Goal: Task Accomplishment & Management: Manage account settings

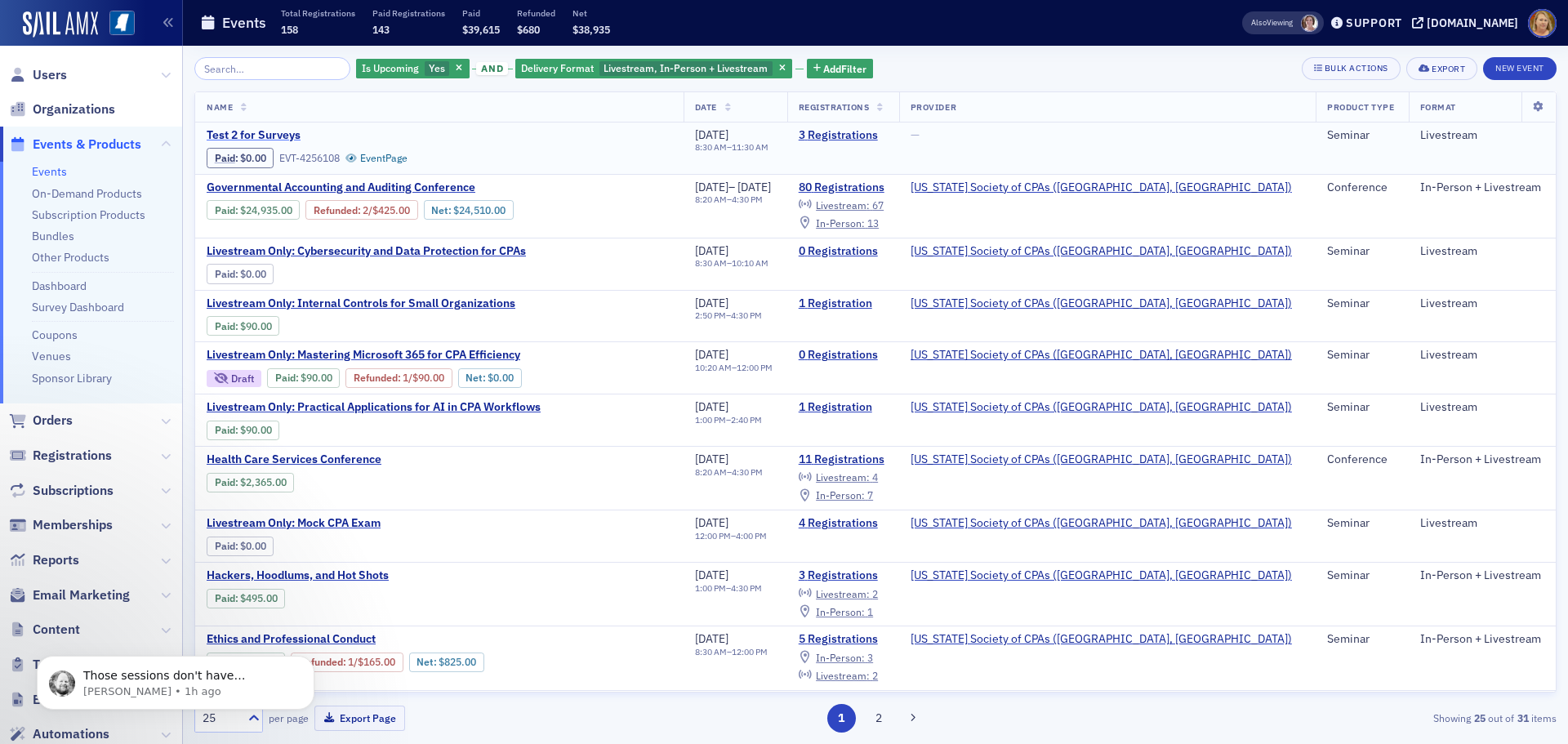
click at [292, 134] on span "Test 2 for Surveys" at bounding box center [343, 135] width 274 height 15
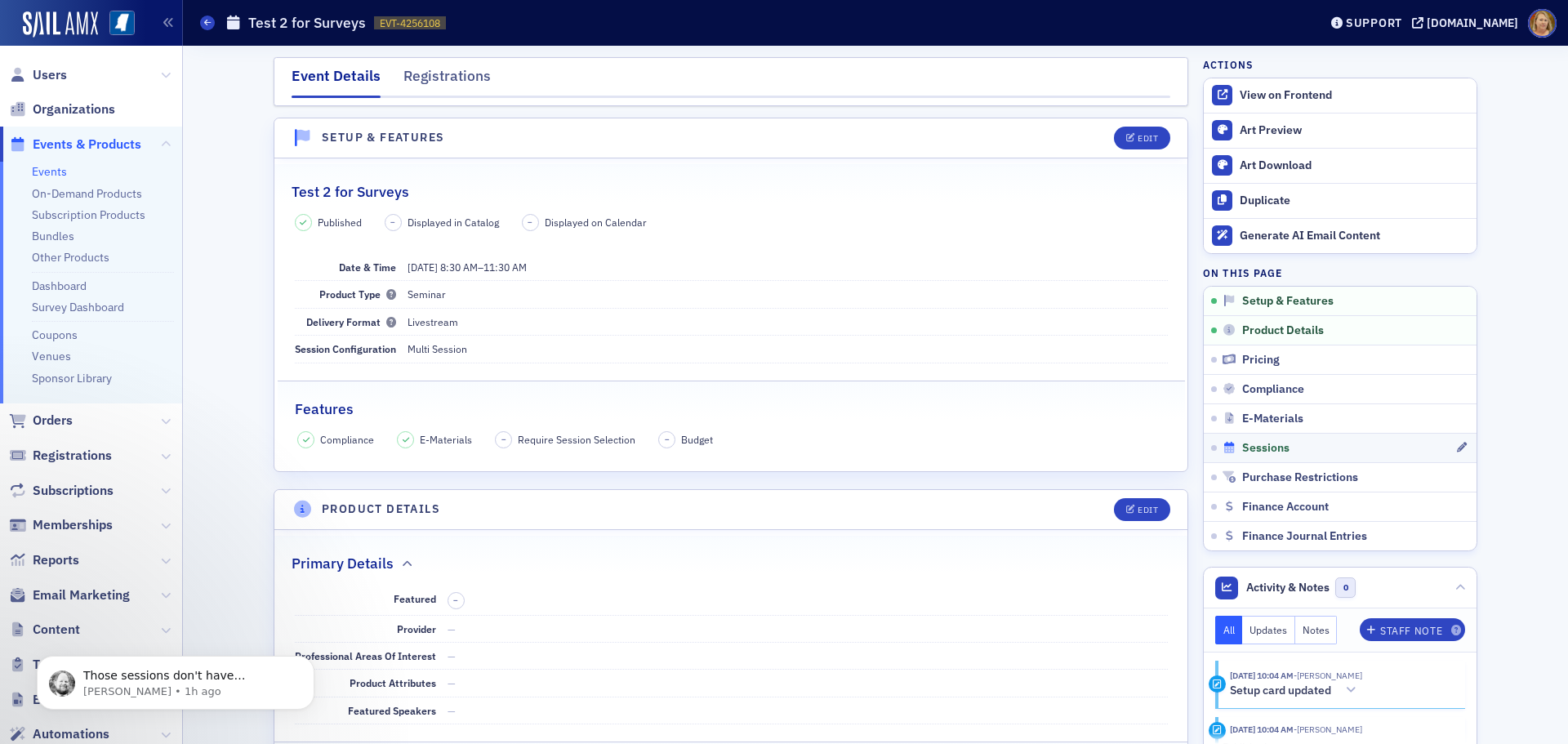
click at [1267, 450] on span "Sessions" at bounding box center [1265, 448] width 47 height 15
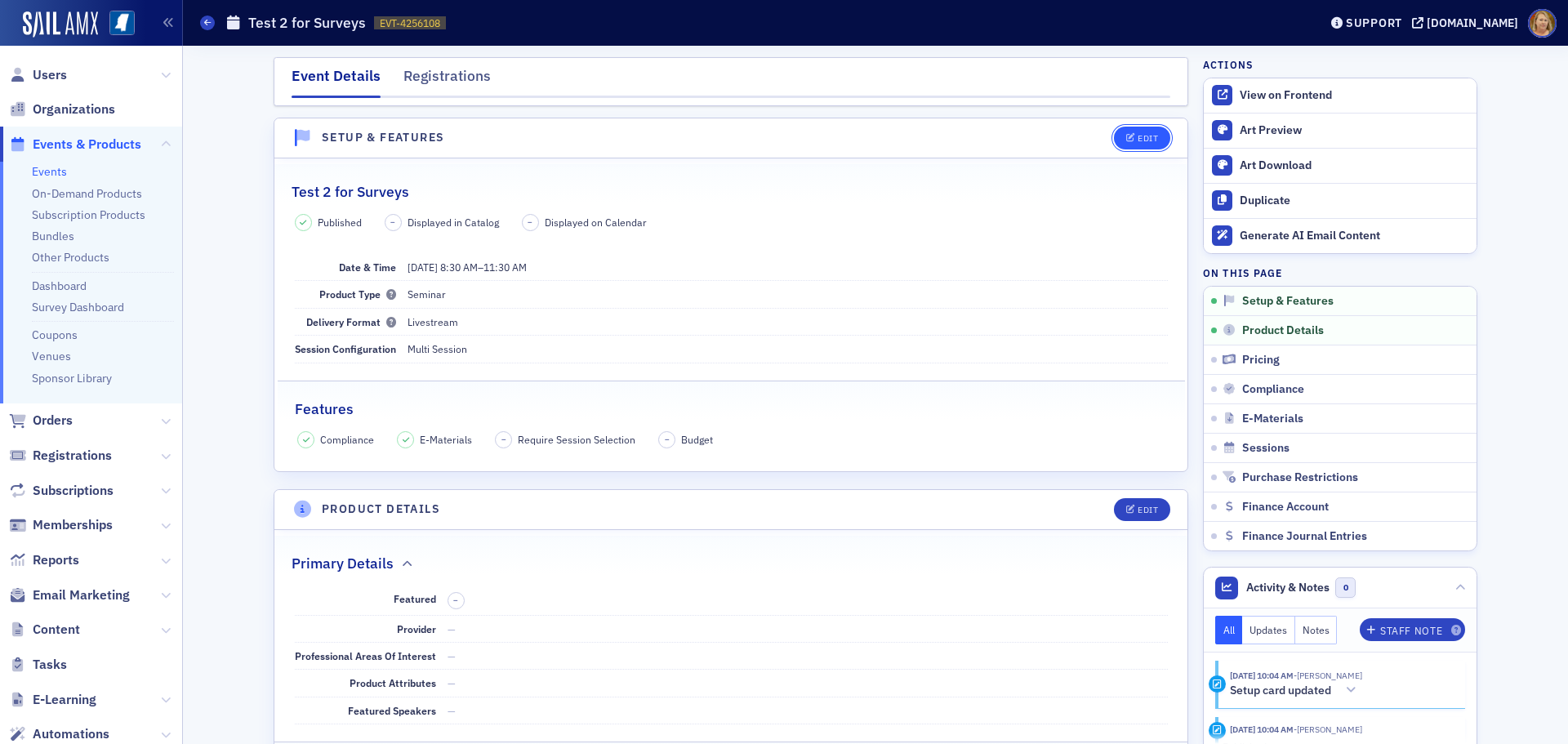
click at [1145, 139] on div "Edit" at bounding box center [1147, 138] width 20 height 9
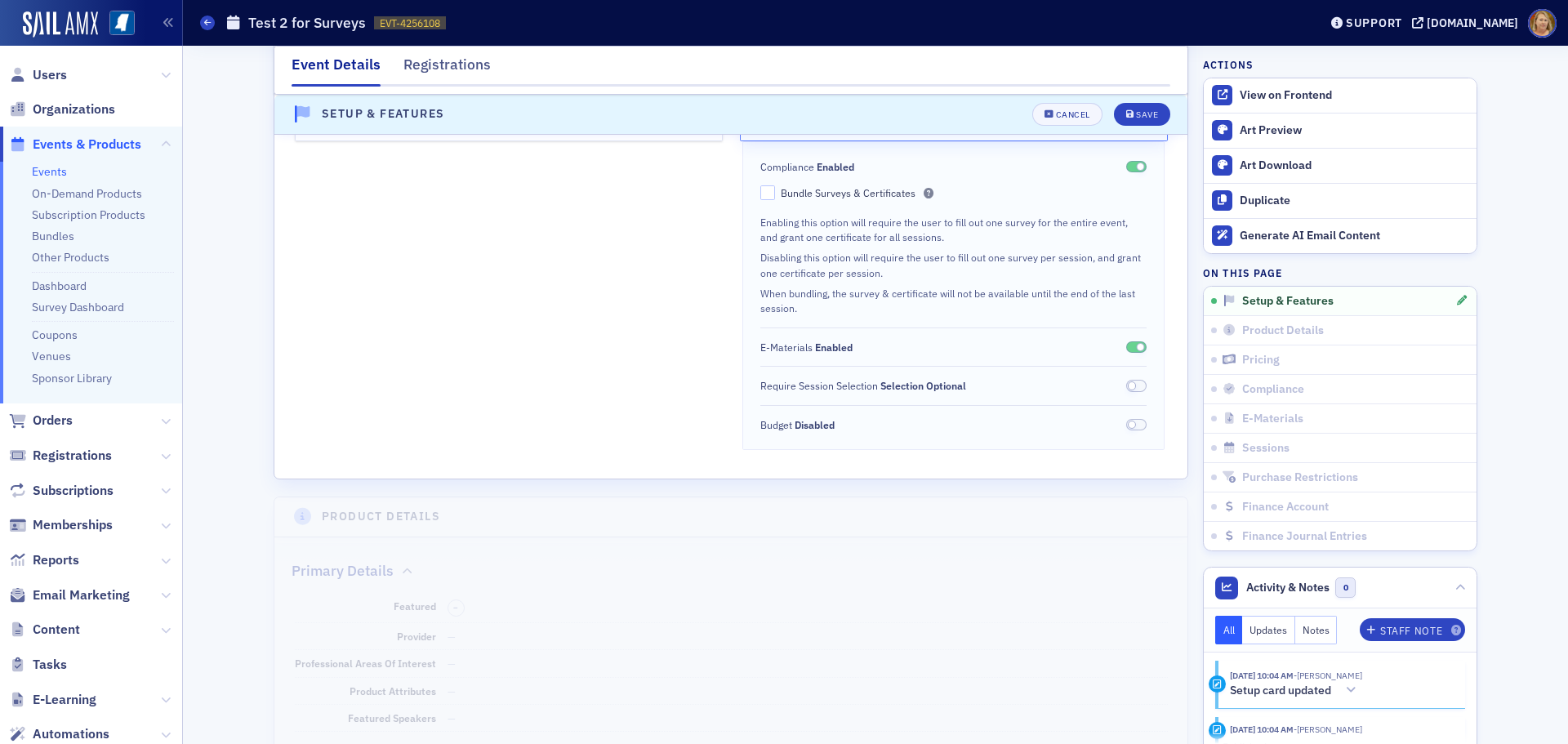
scroll to position [432, 0]
click at [1139, 117] on div "Save" at bounding box center [1147, 114] width 22 height 9
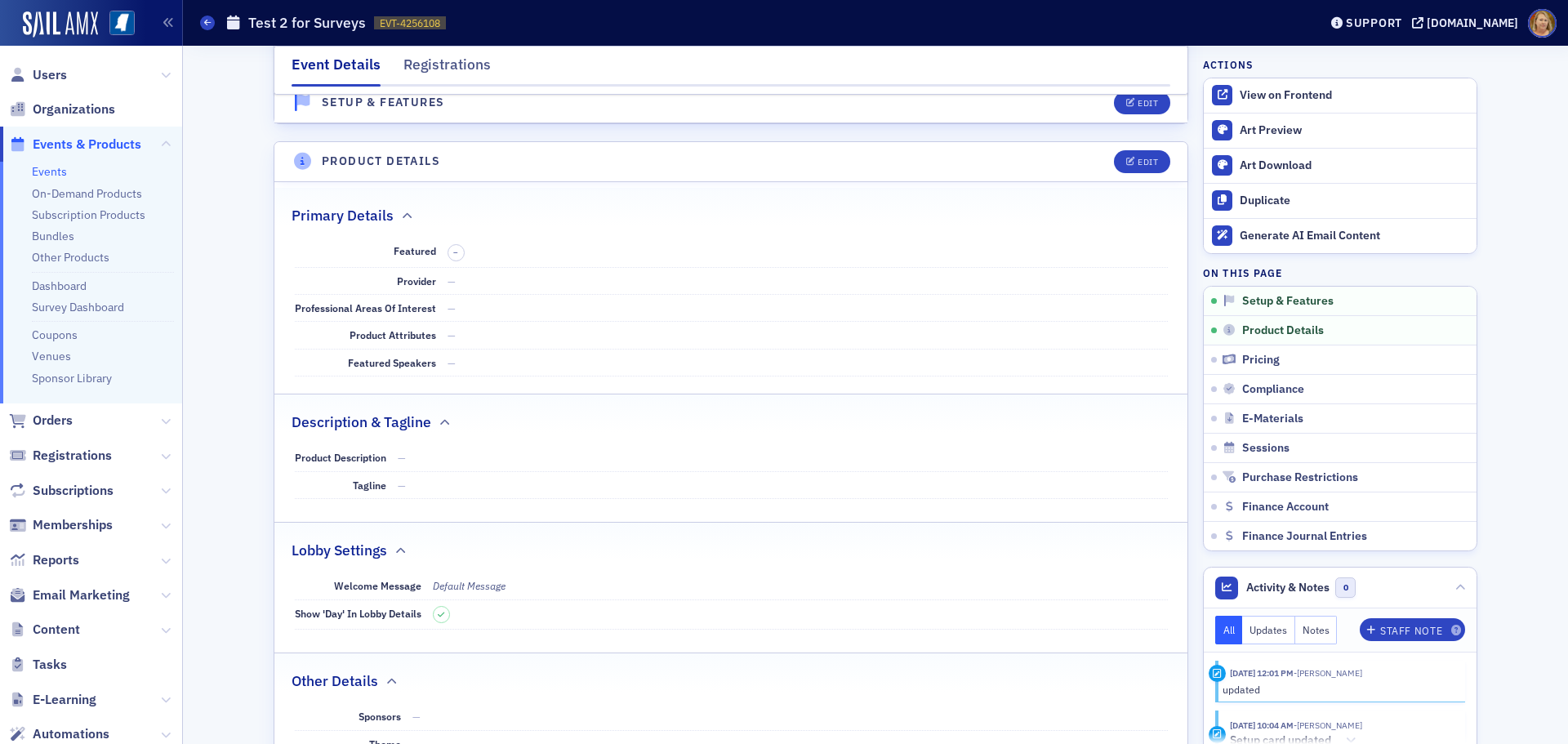
scroll to position [23, 0]
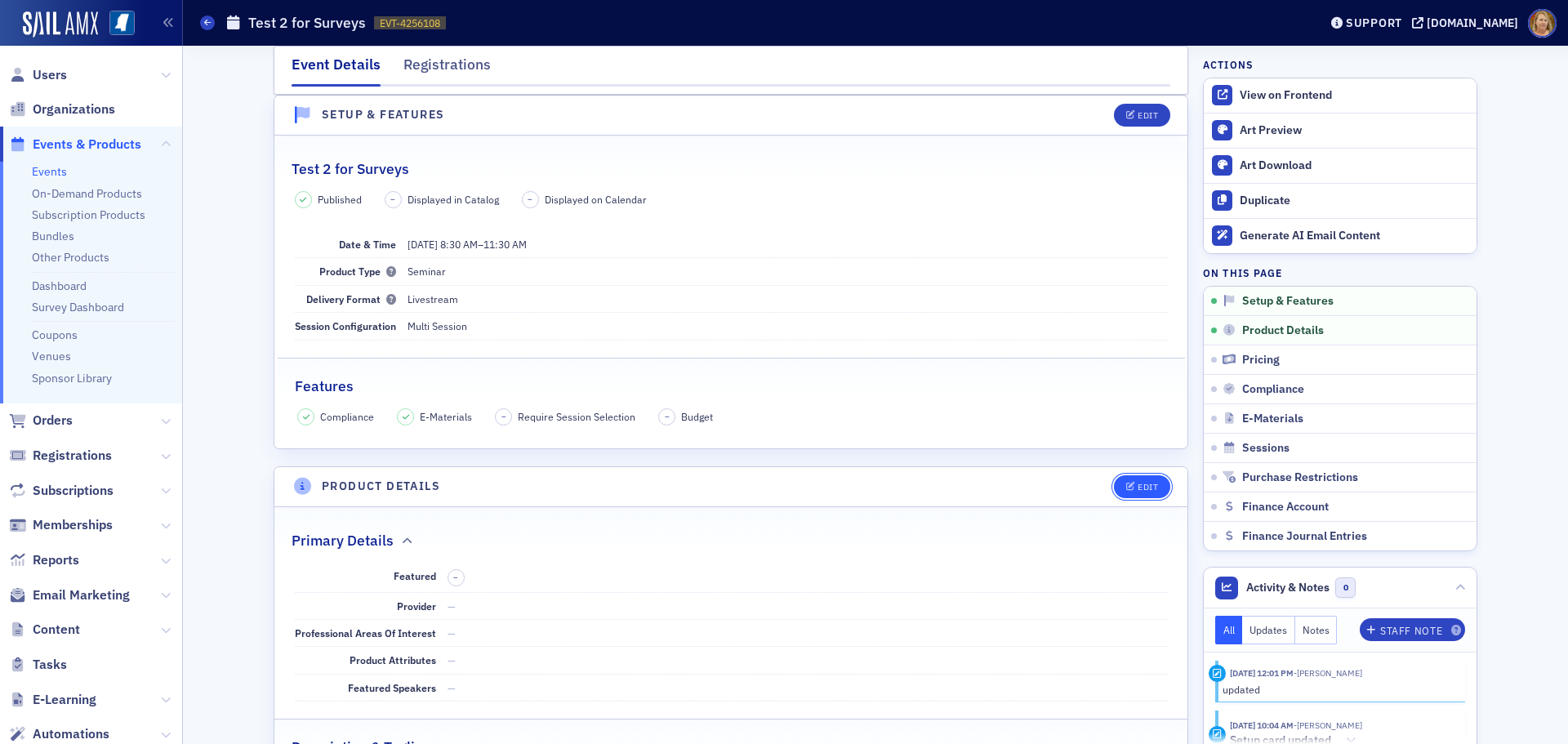
click at [1130, 480] on button "Edit" at bounding box center [1142, 486] width 56 height 23
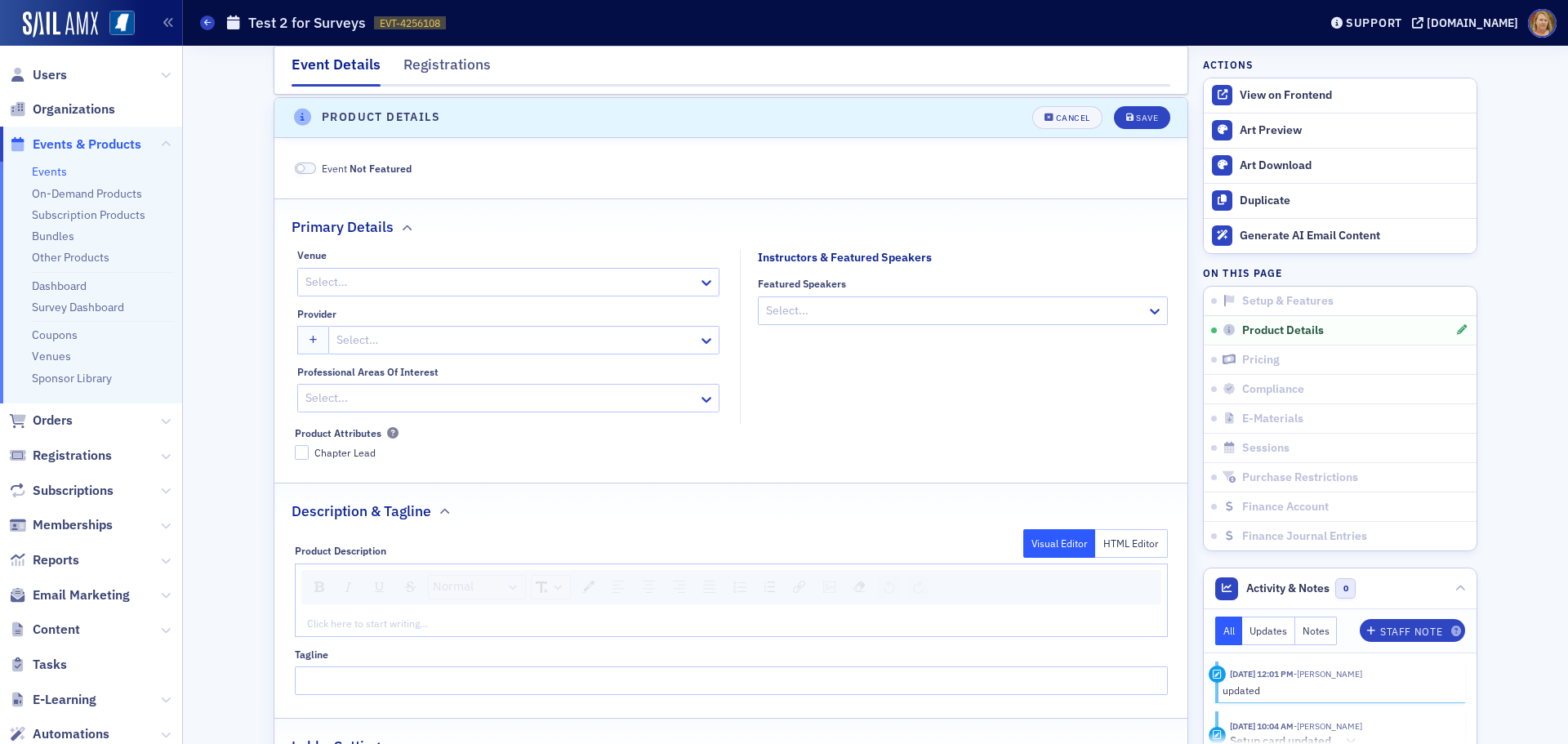
scroll to position [394, 0]
click at [794, 315] on div at bounding box center [955, 308] width 381 height 20
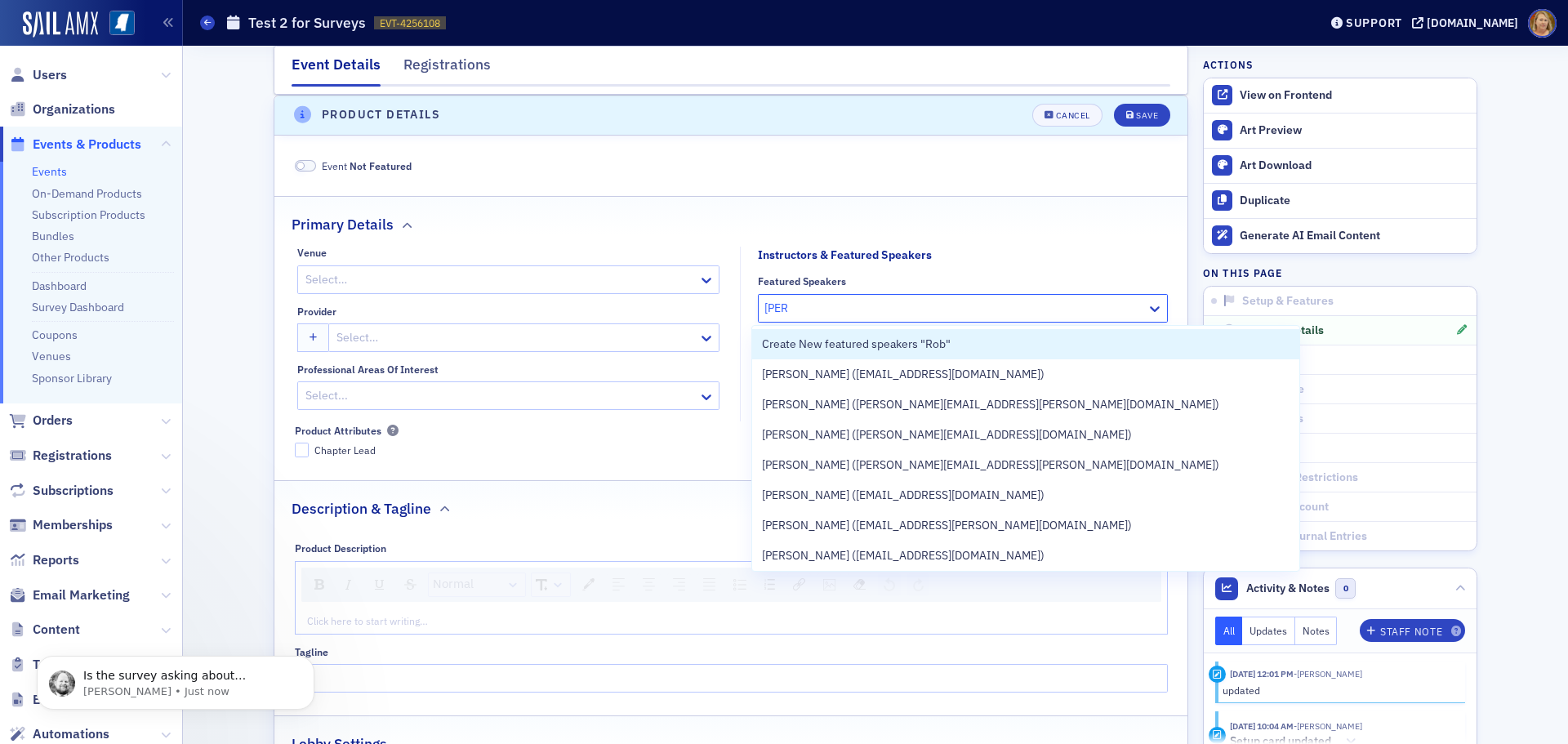
scroll to position [0, 0]
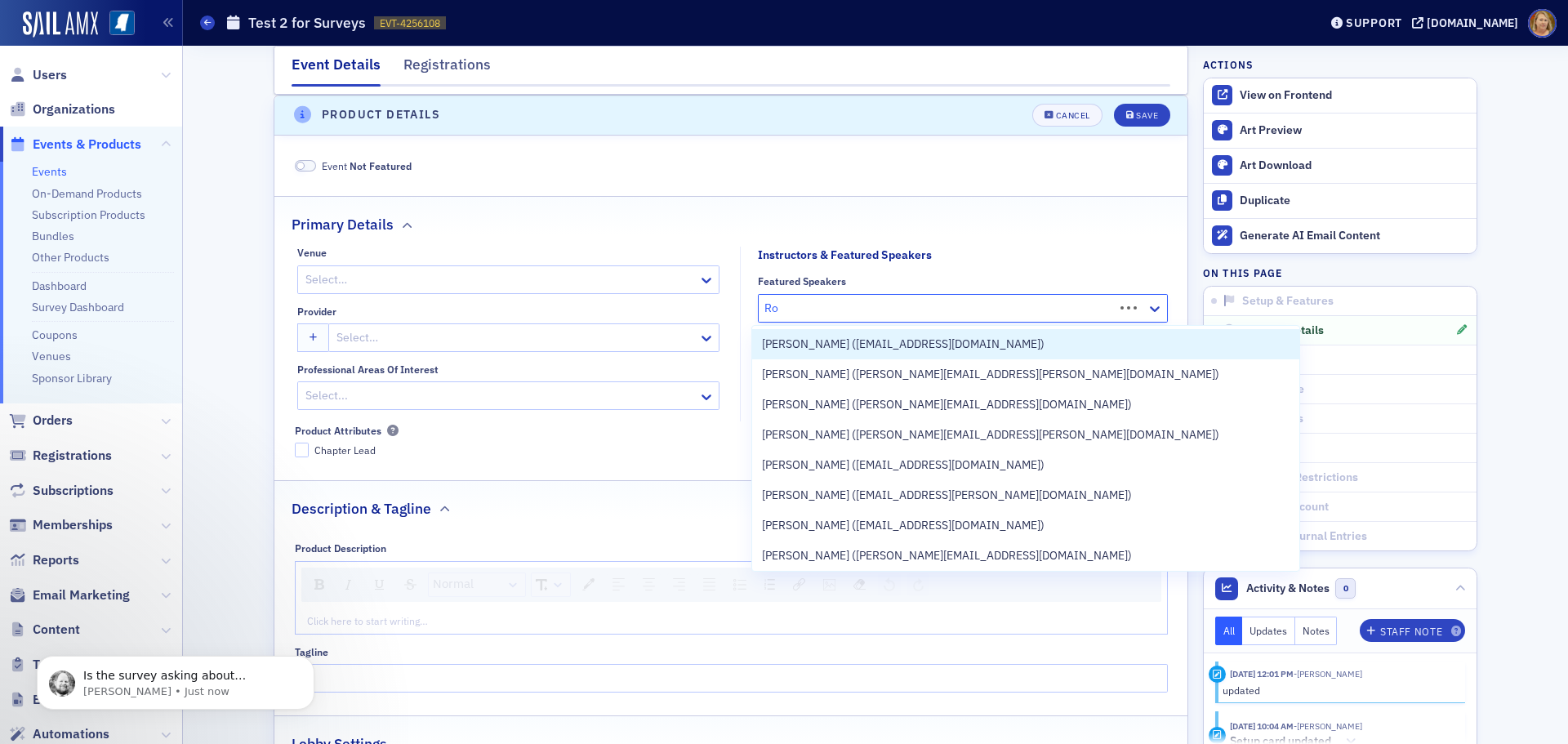
type input "R"
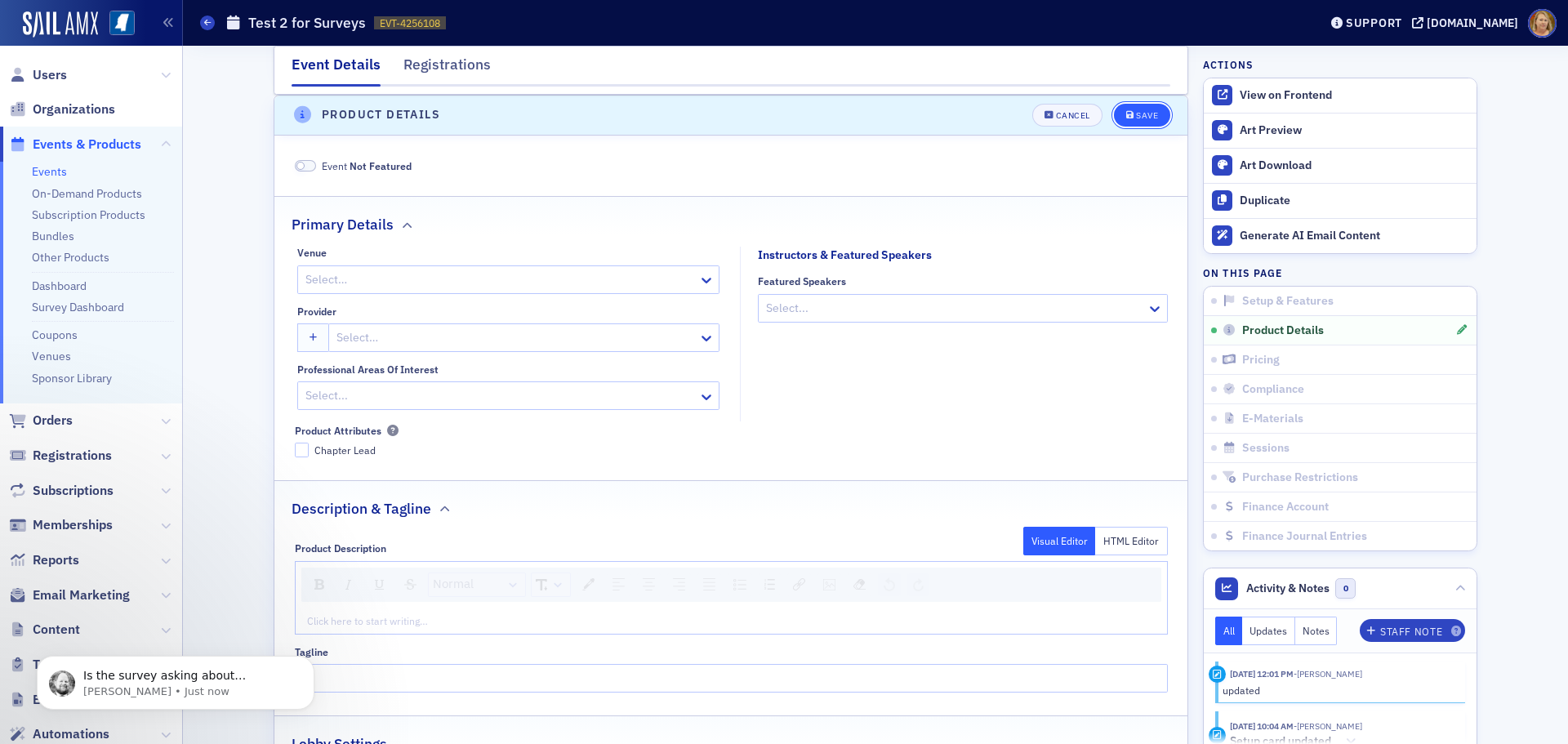
click at [1117, 114] on button "Save" at bounding box center [1142, 114] width 56 height 23
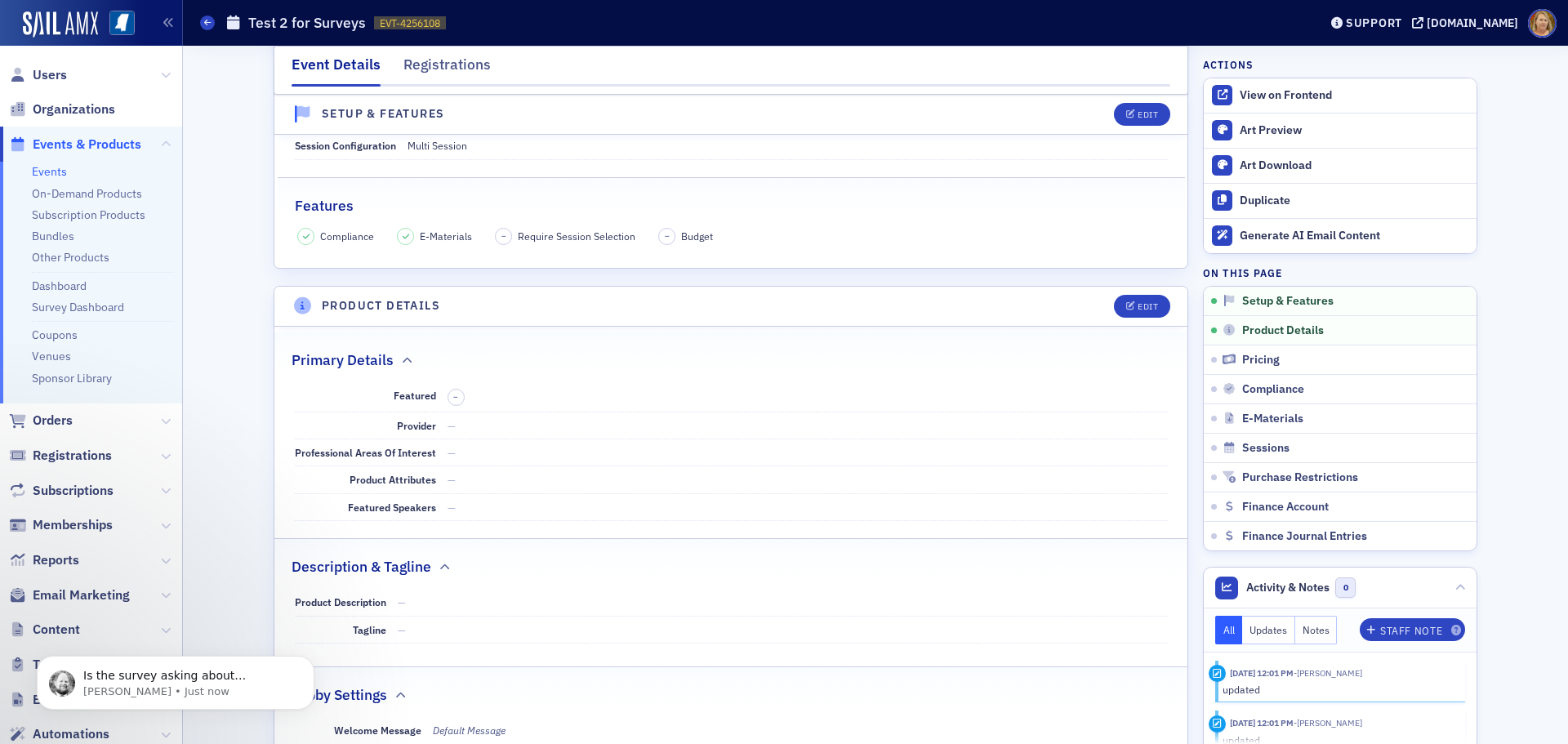
scroll to position [231, 0]
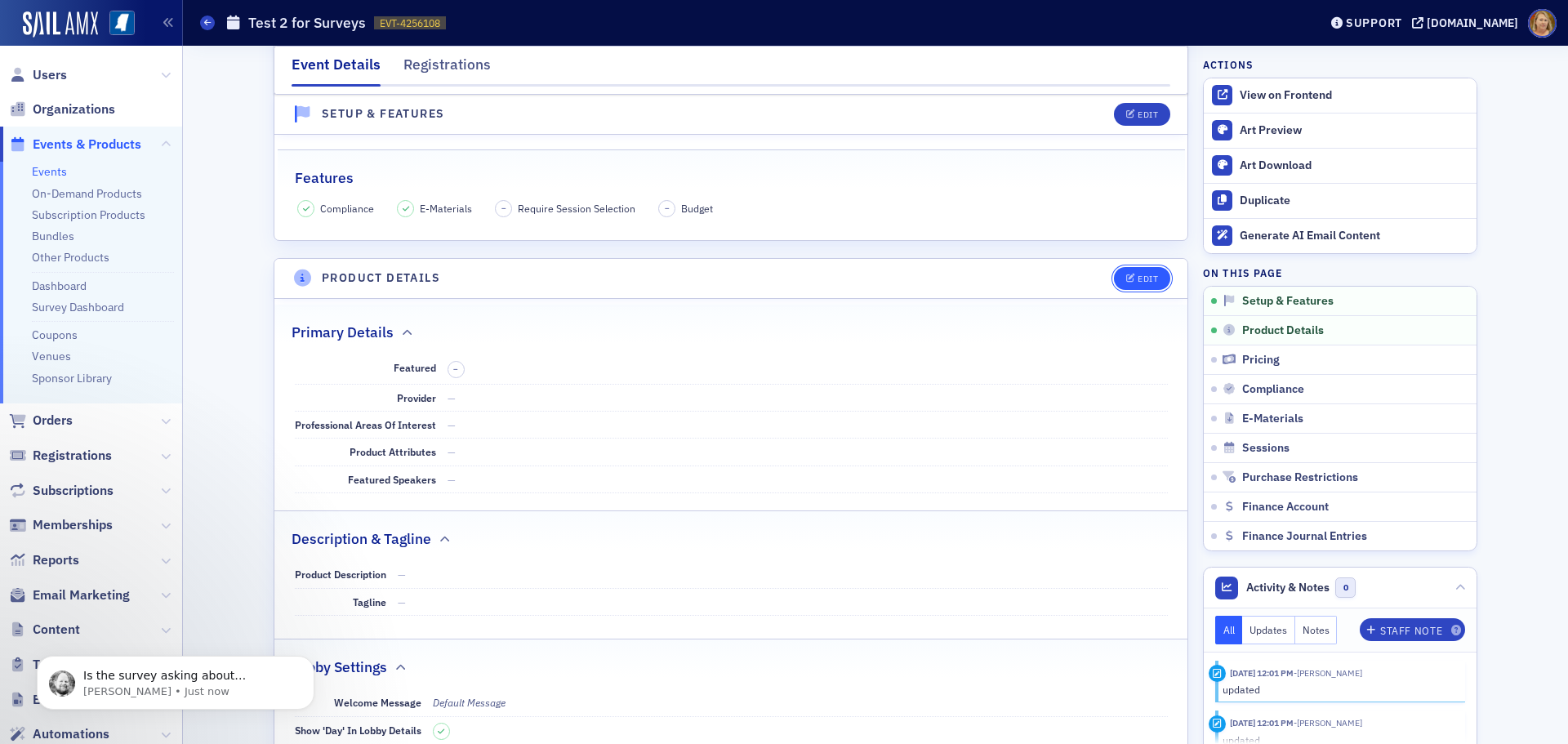
click at [1137, 279] on div "Edit" at bounding box center [1147, 279] width 20 height 9
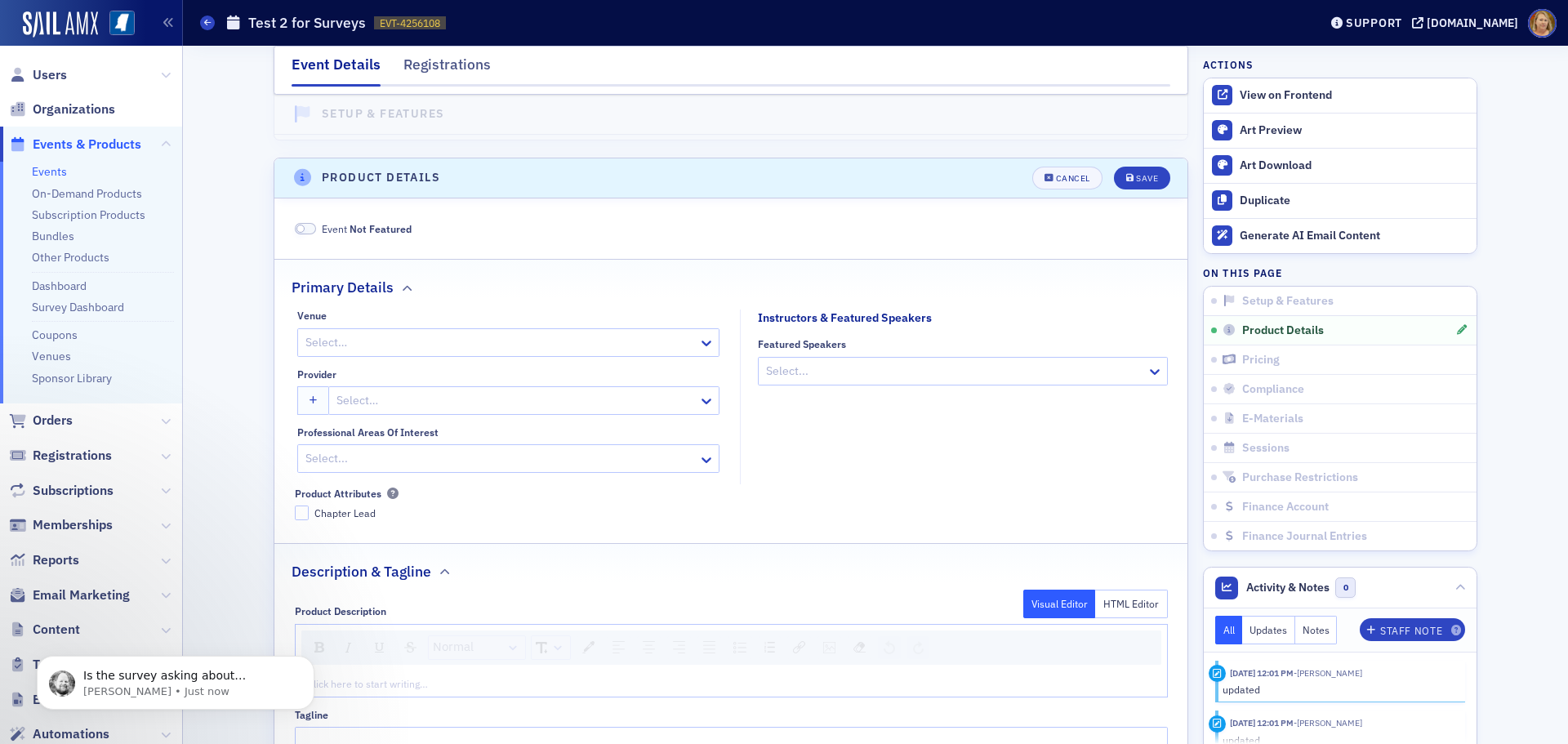
scroll to position [394, 0]
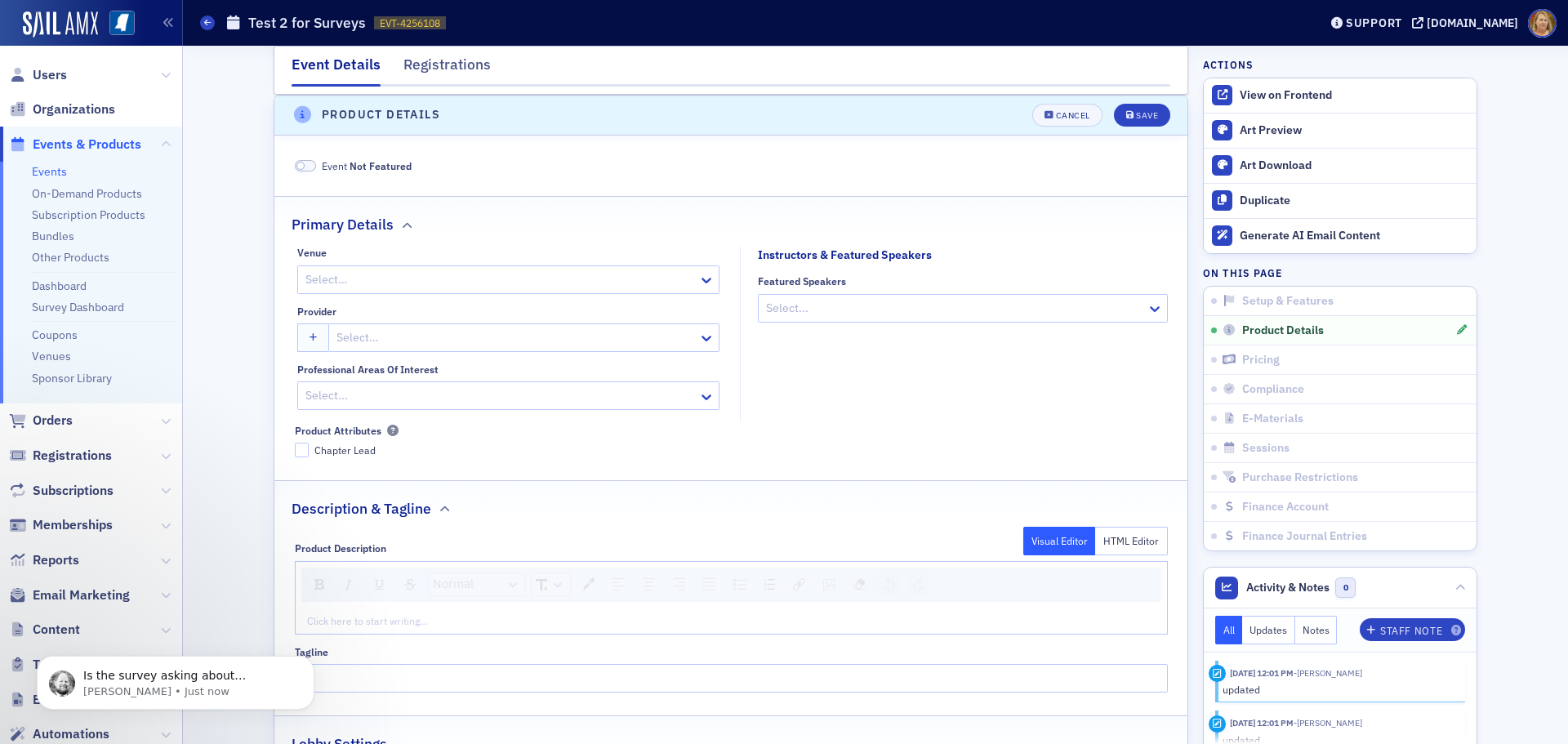
click at [949, 310] on div at bounding box center [955, 308] width 381 height 20
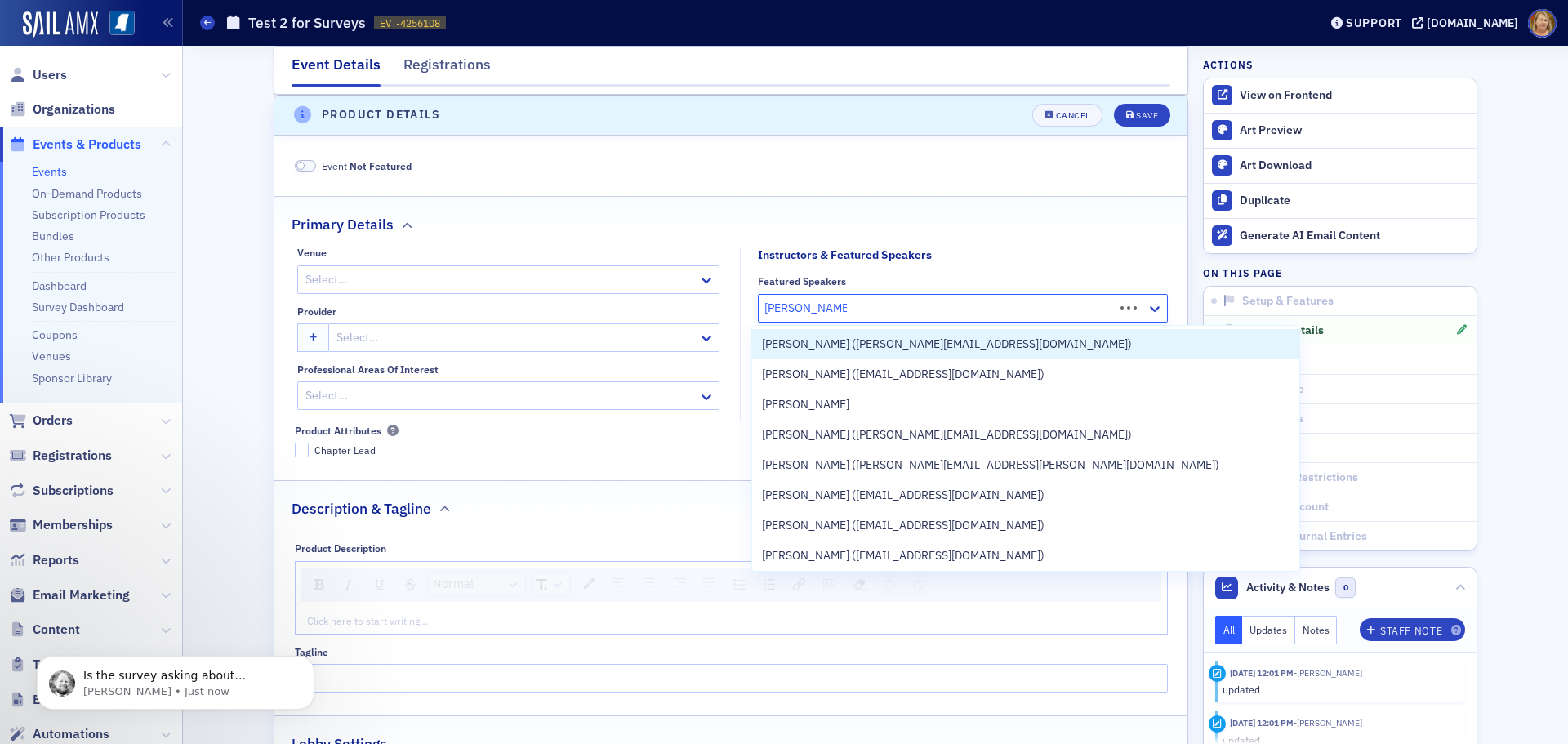
type input "[PERSON_NAME]"
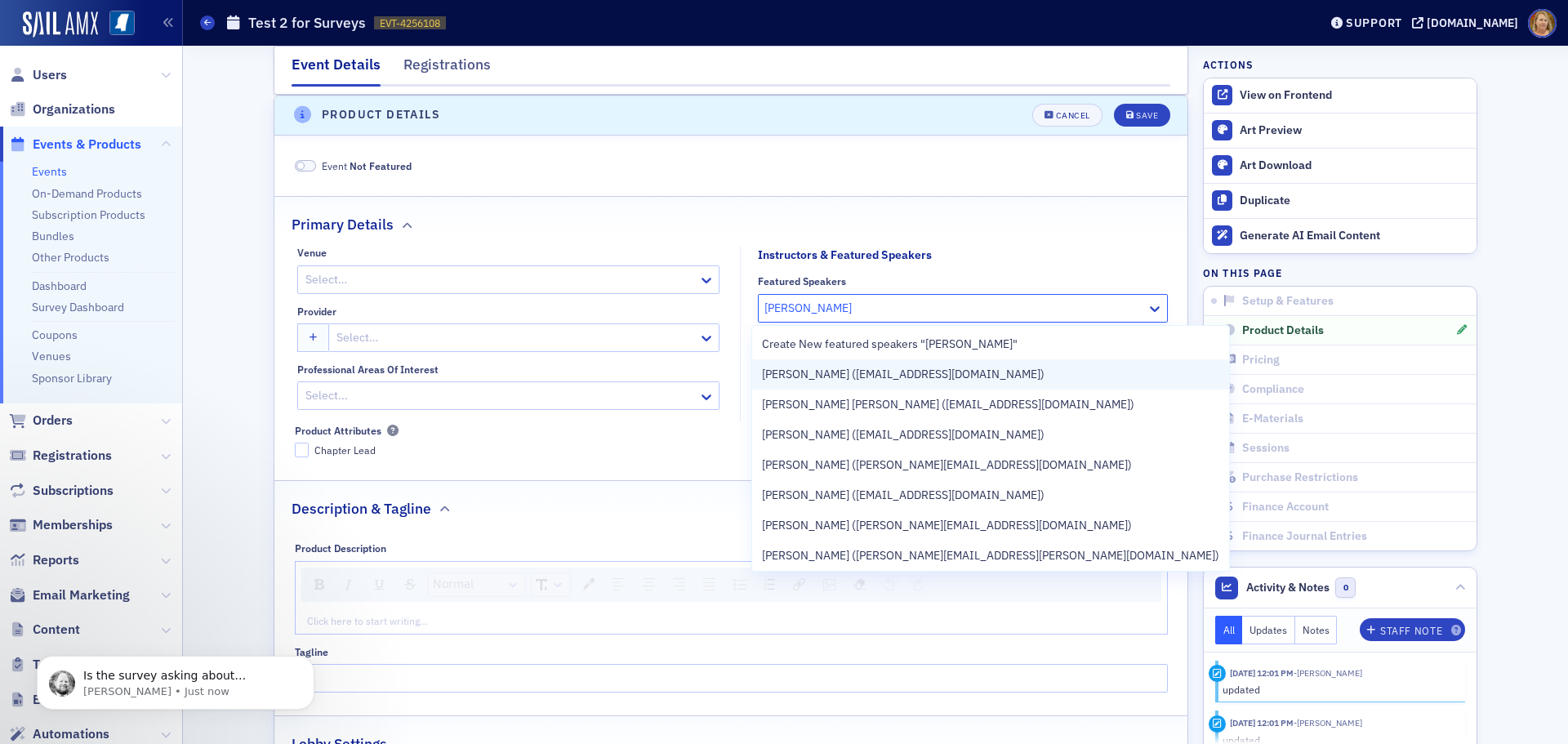
click at [935, 368] on span "[PERSON_NAME] ([EMAIL_ADDRESS][DOMAIN_NAME])" at bounding box center [903, 374] width 283 height 17
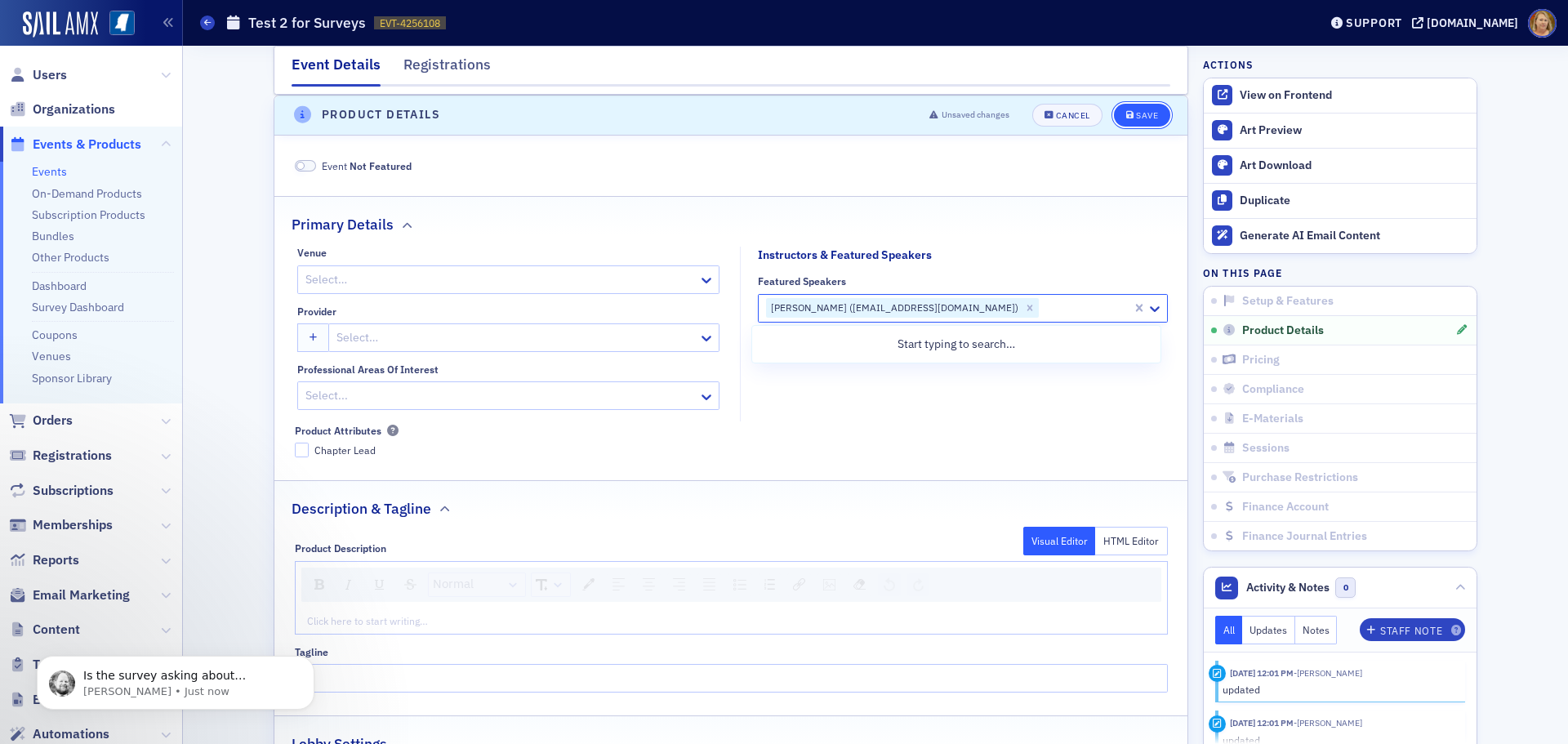
click at [1152, 114] on div "Save" at bounding box center [1147, 115] width 22 height 9
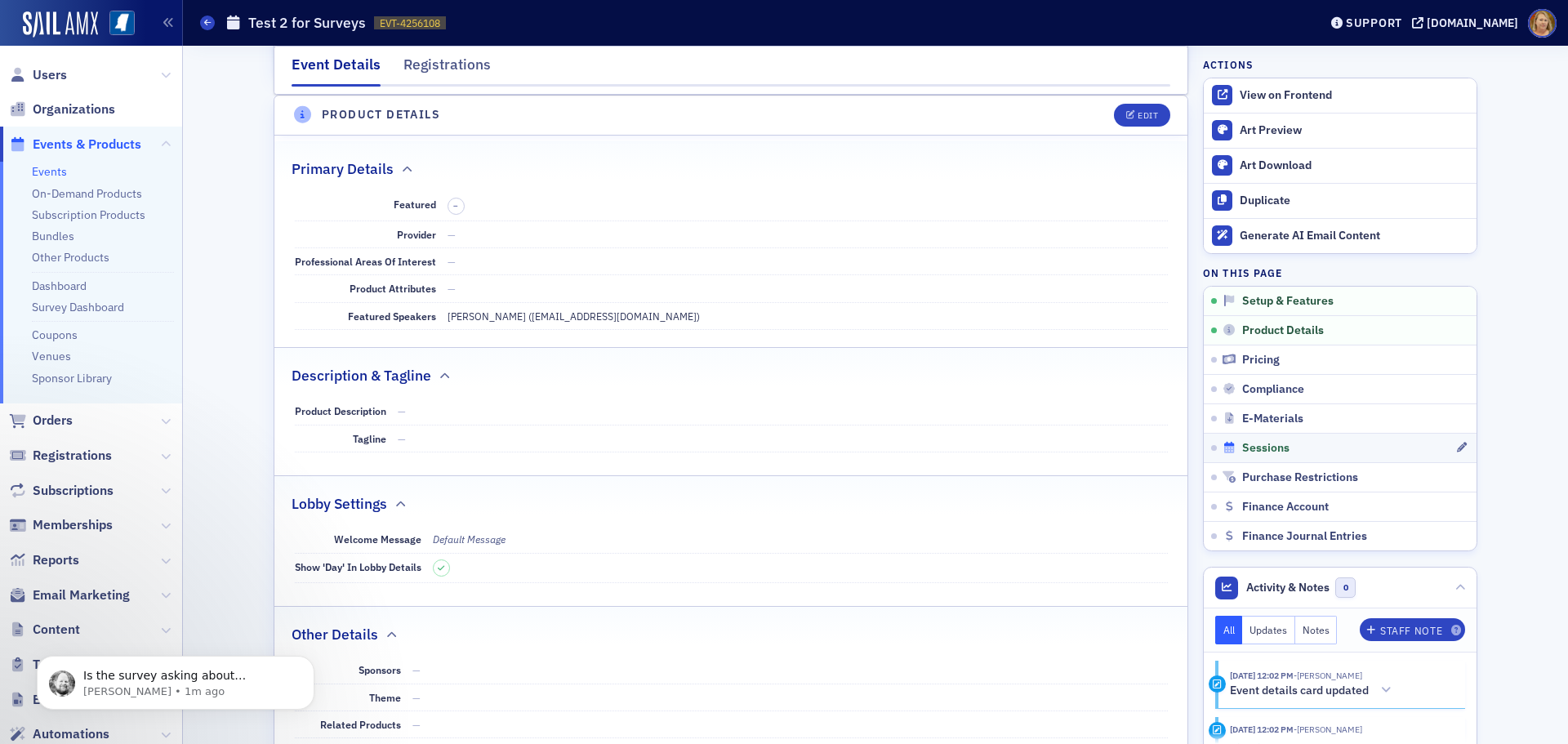
click at [1234, 443] on div "Sessions" at bounding box center [1339, 448] width 233 height 15
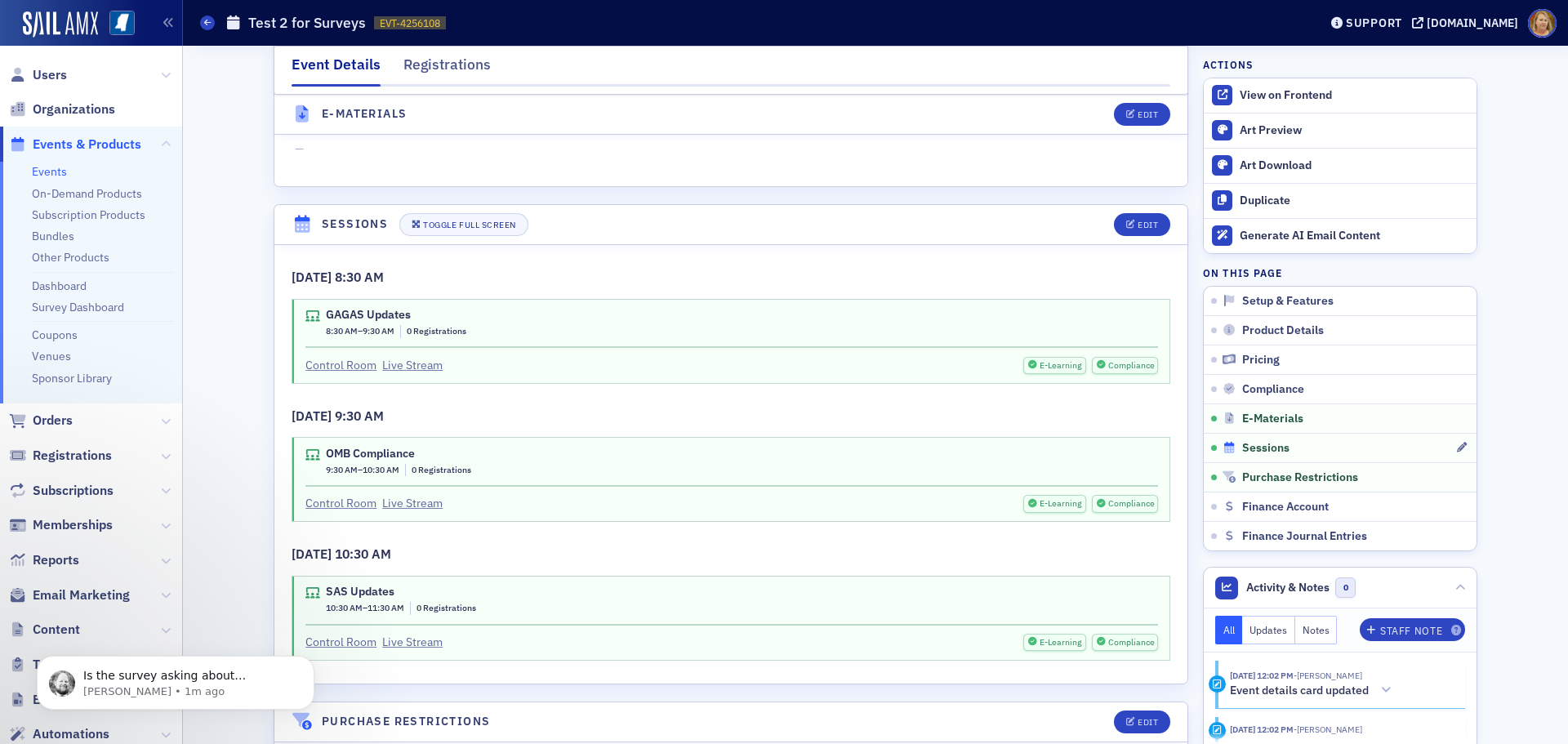
scroll to position [2352, 0]
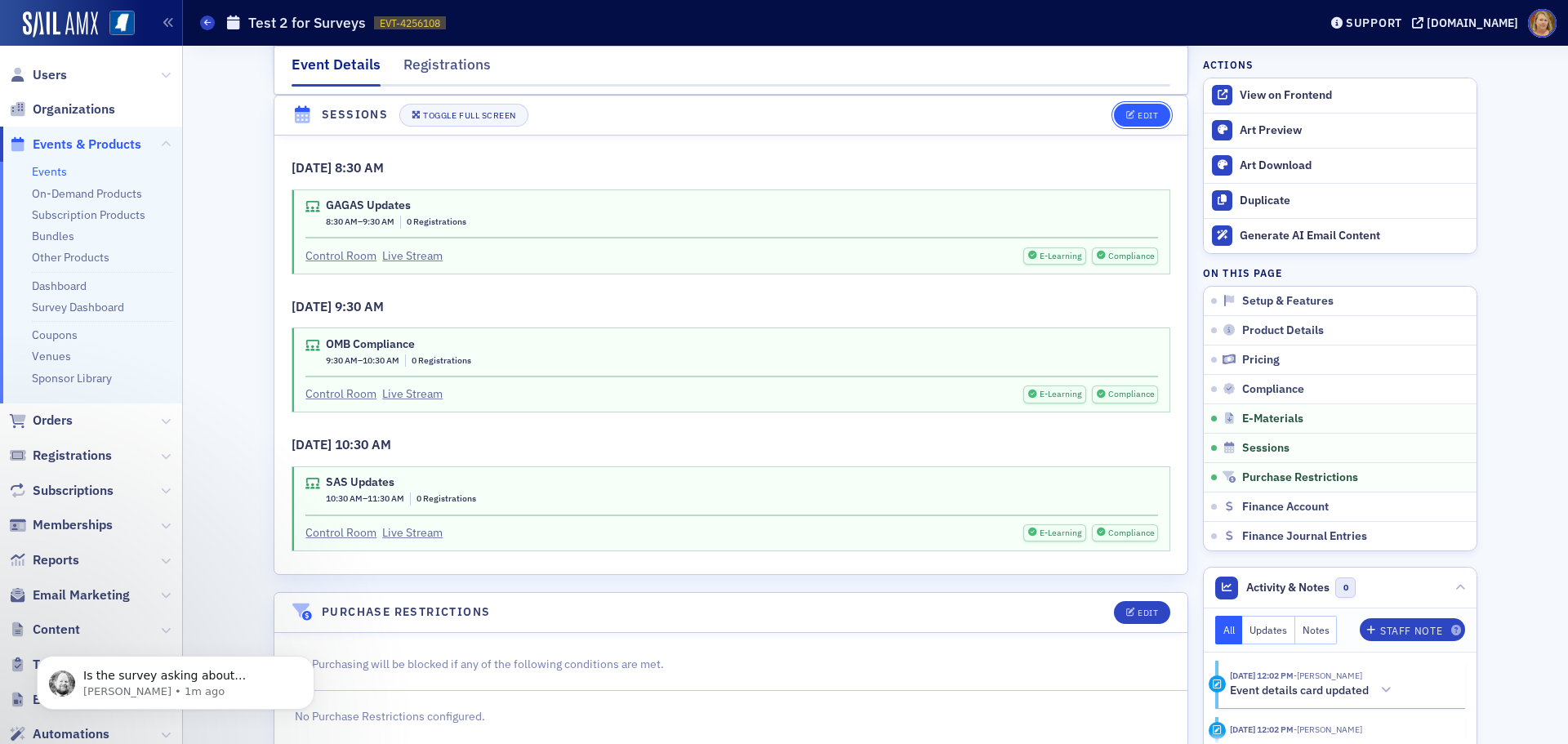
click at [1126, 118] on icon "button" at bounding box center [1131, 115] width 10 height 9
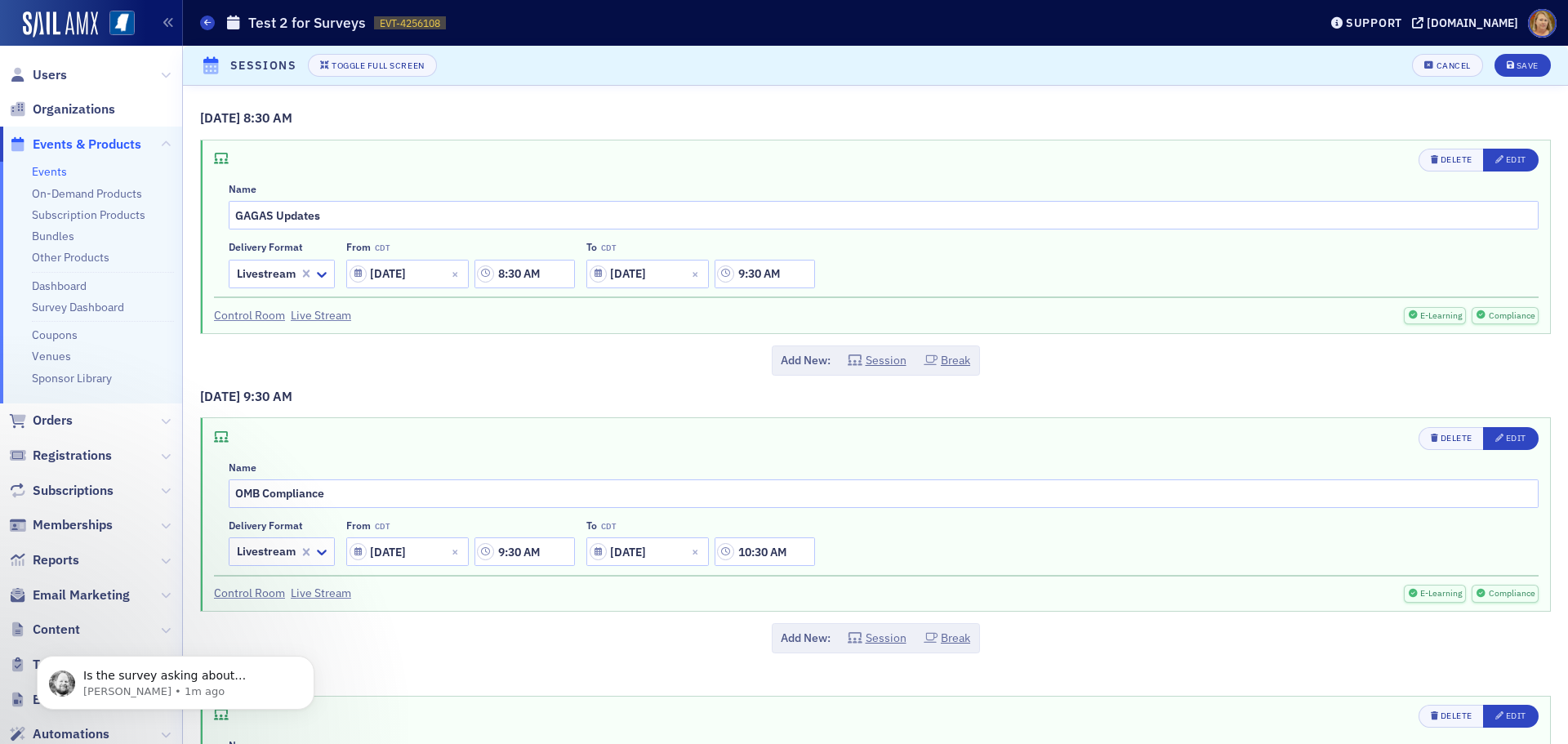
scroll to position [2267, 0]
click at [1506, 157] on div "Edit" at bounding box center [1516, 160] width 20 height 9
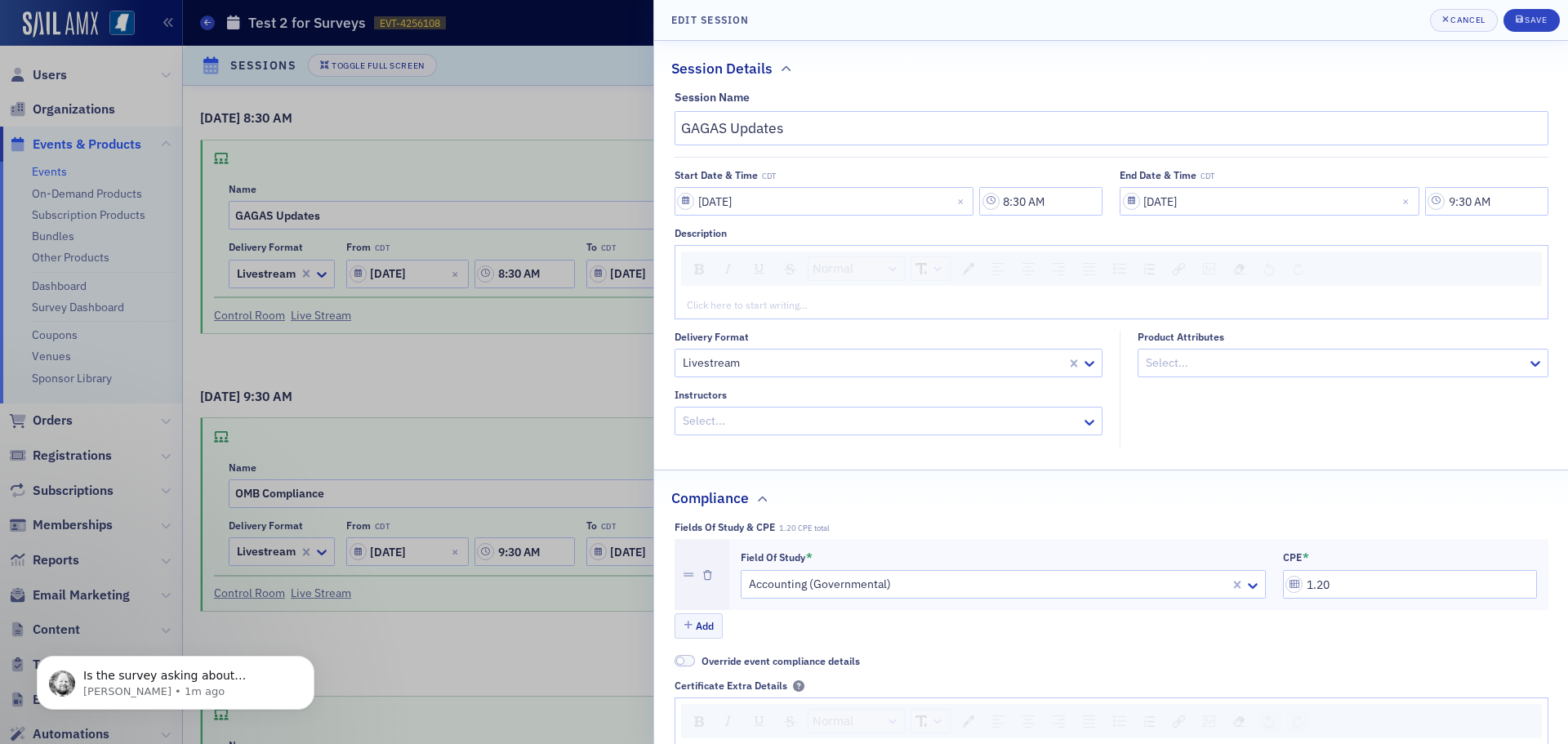
click at [928, 413] on div at bounding box center [881, 421] width 400 height 20
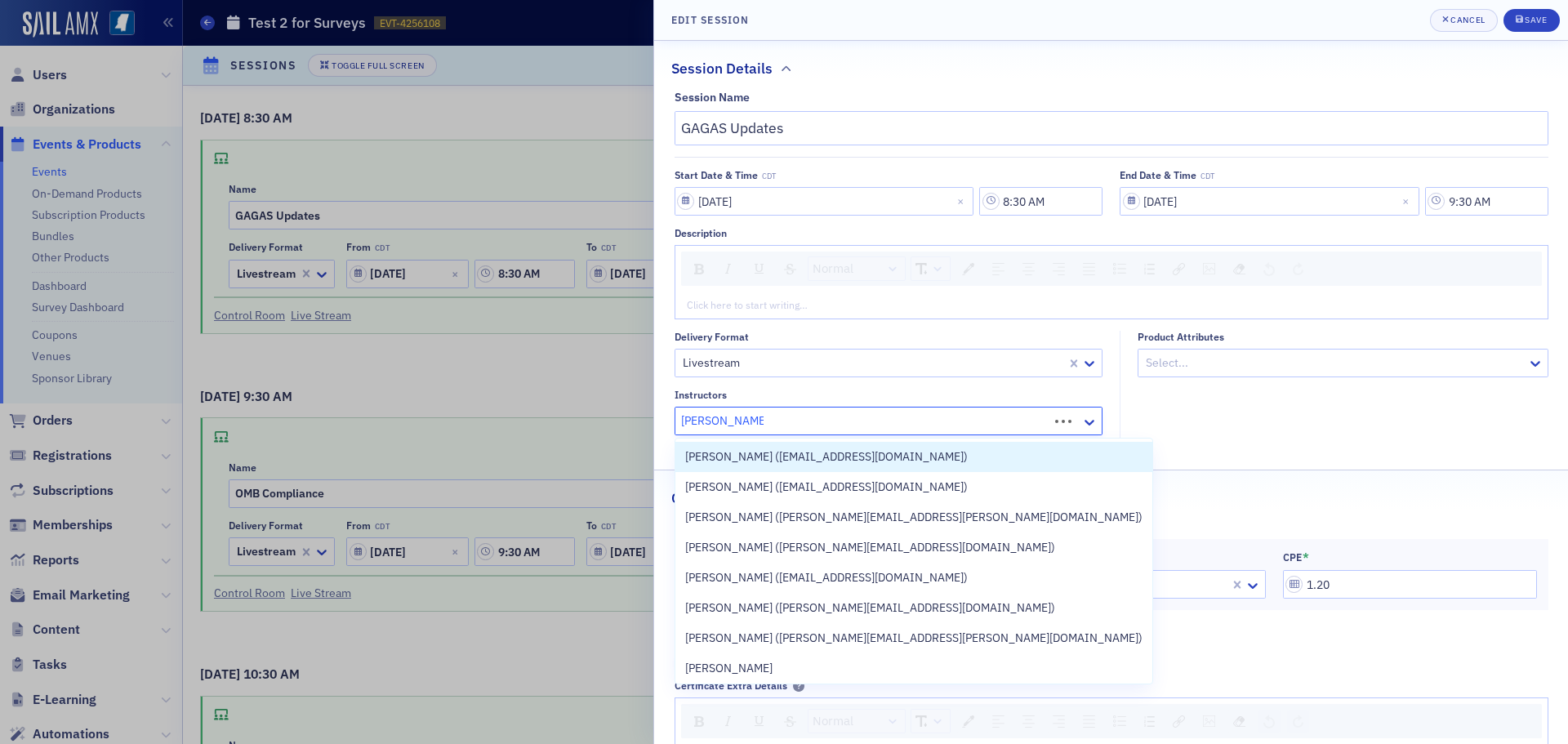
type input "[PERSON_NAME]"
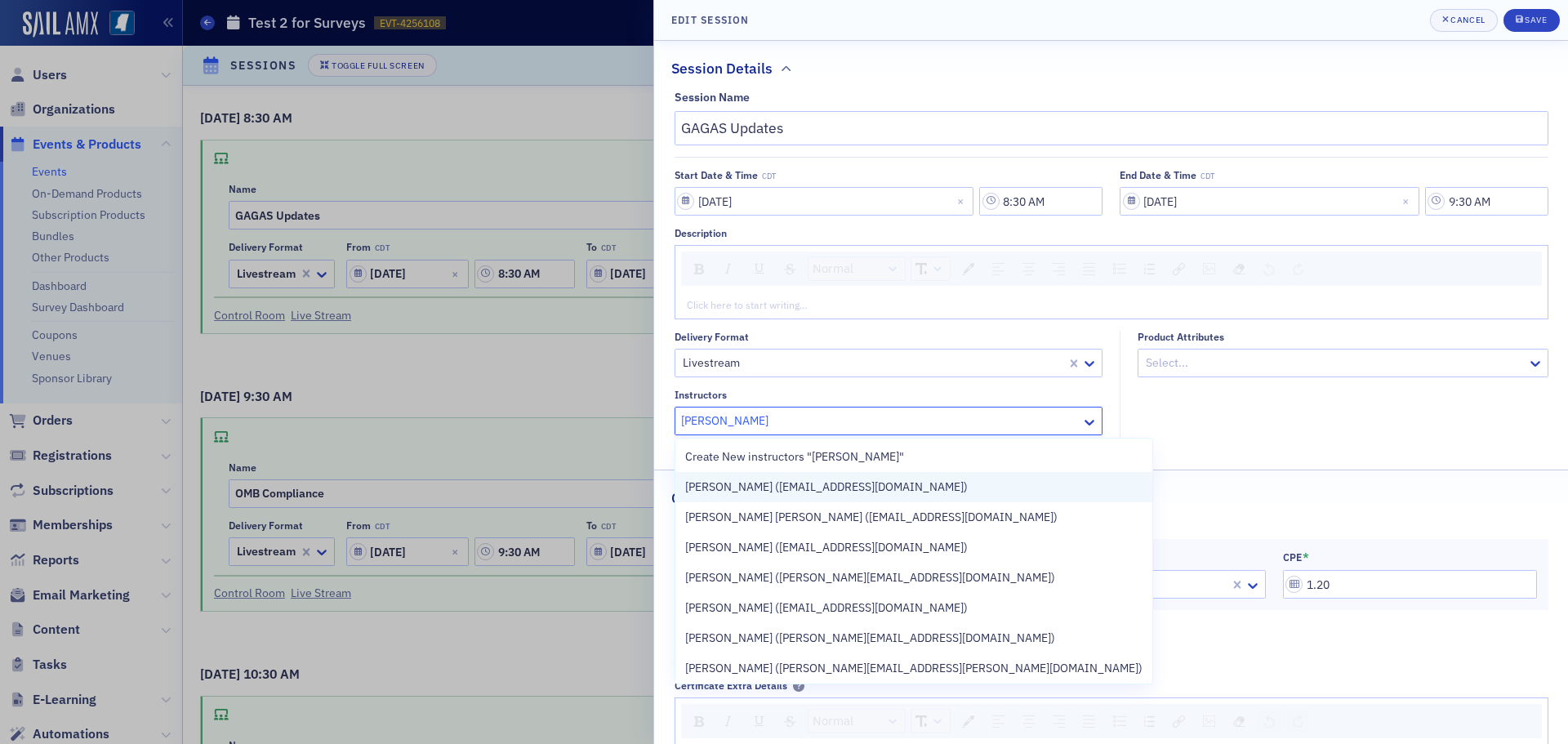
click at [938, 481] on div "[PERSON_NAME] ([EMAIL_ADDRESS][DOMAIN_NAME])" at bounding box center [913, 487] width 457 height 17
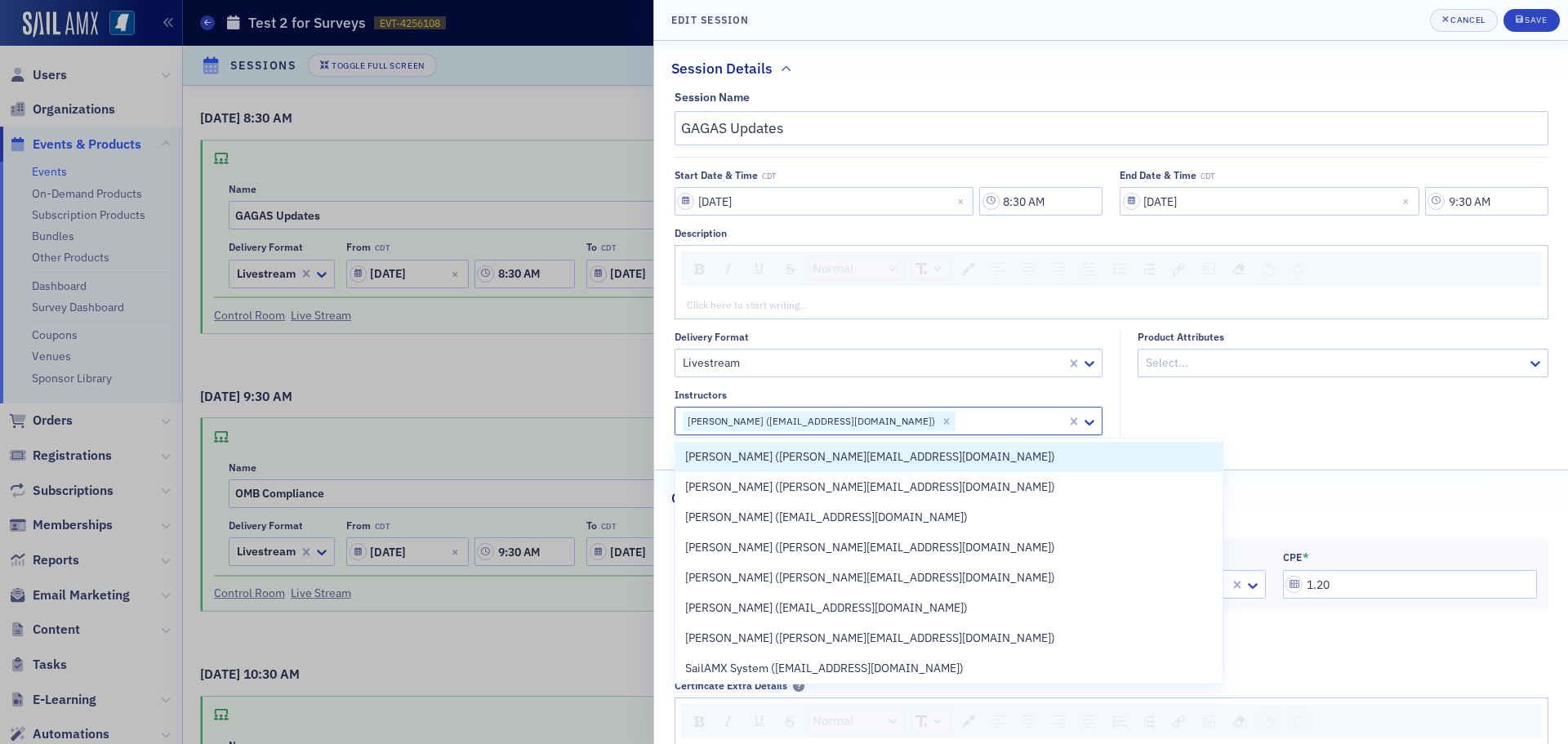
click at [1153, 412] on fieldset "Product Attributes Select..." at bounding box center [1338, 389] width 437 height 117
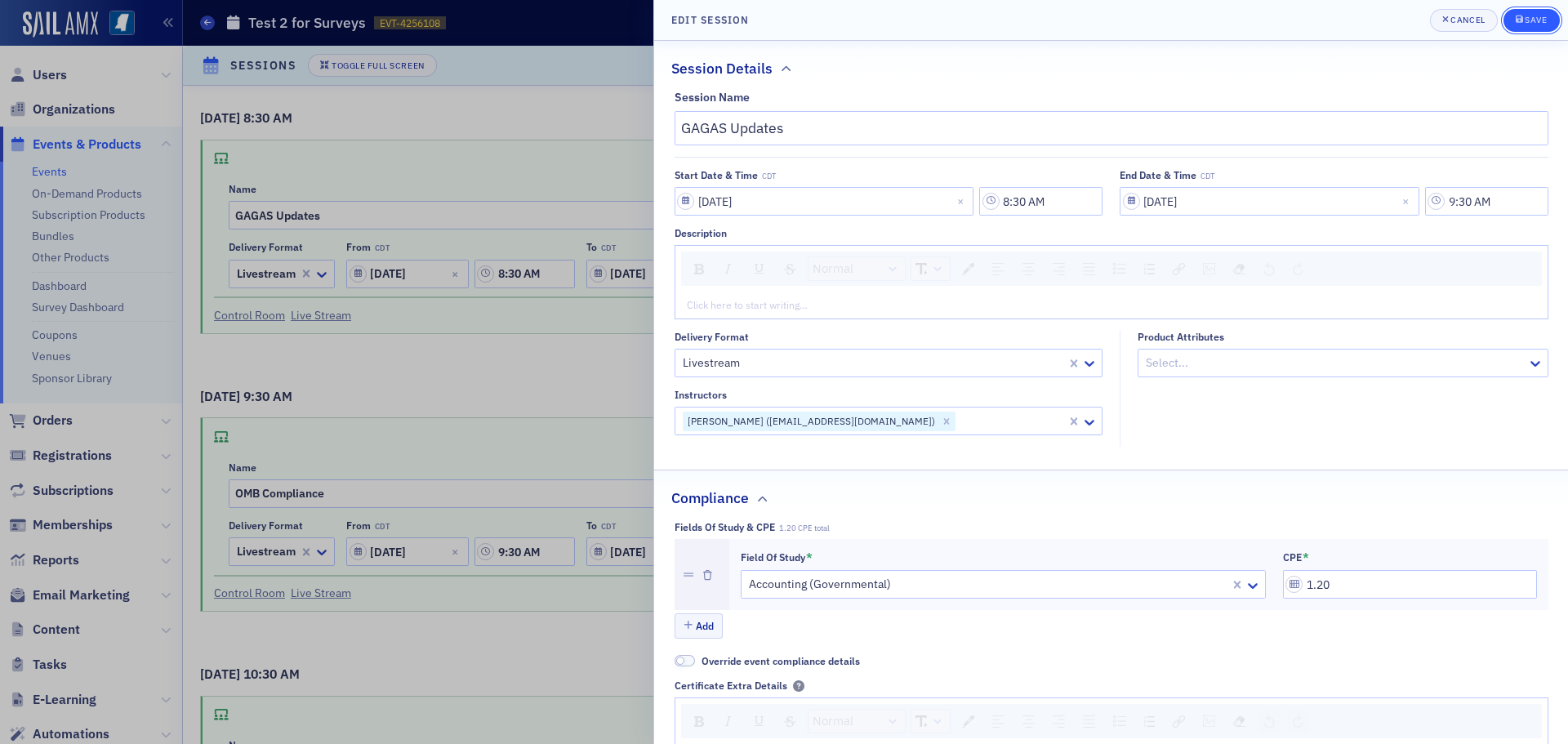
click at [1538, 26] on span "Save" at bounding box center [1532, 20] width 32 height 13
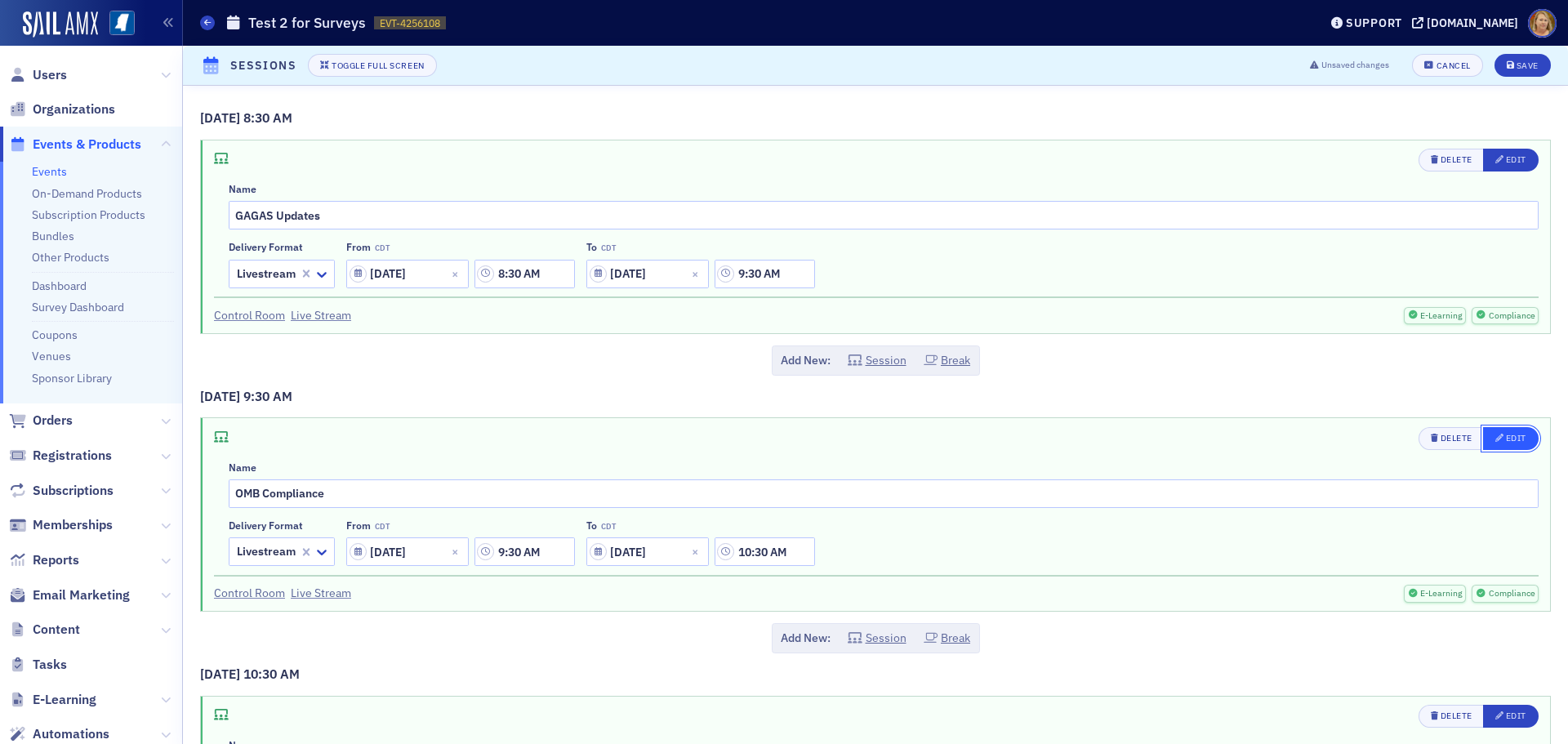
click at [1506, 435] on div "Edit" at bounding box center [1516, 438] width 20 height 9
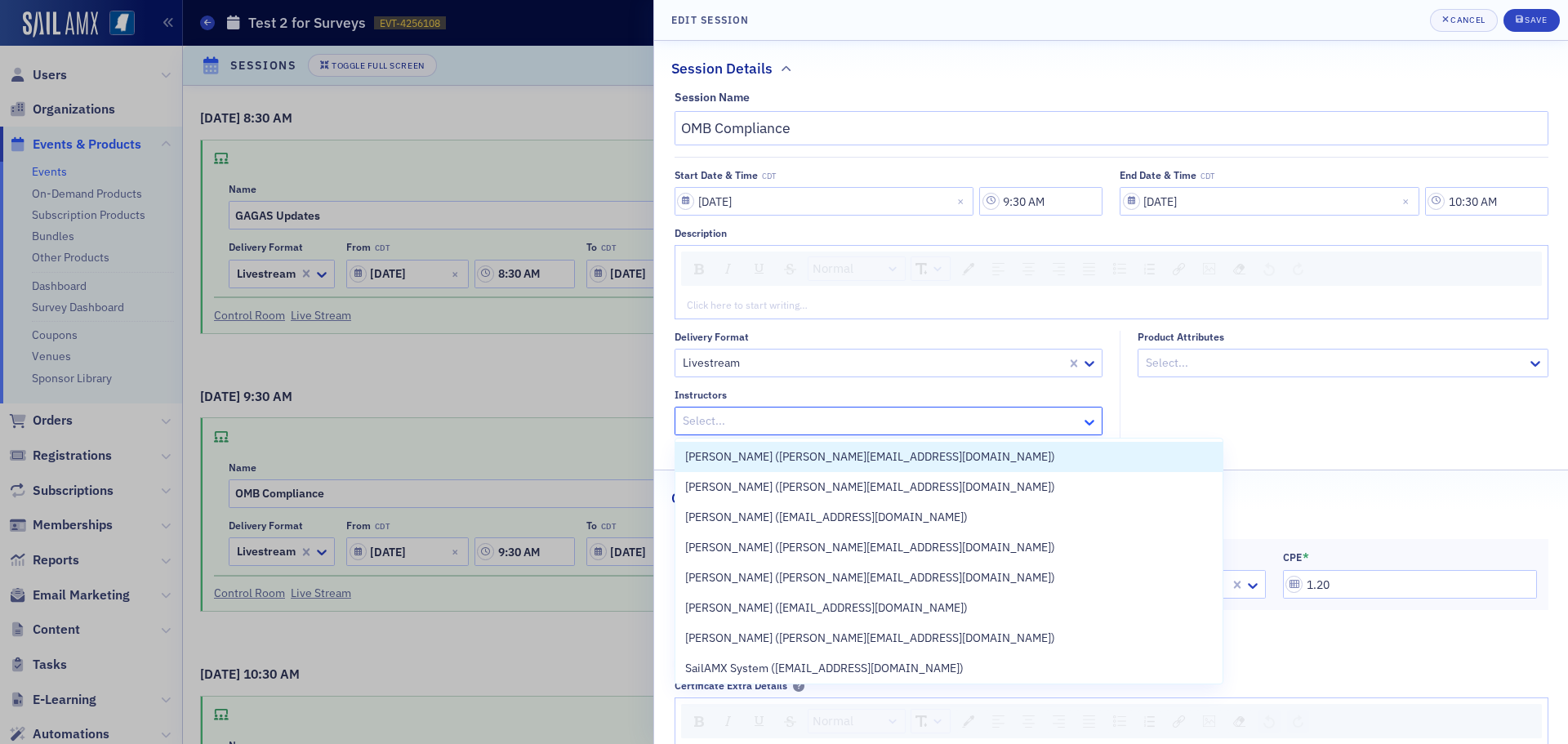
click at [1081, 420] on icon at bounding box center [1089, 422] width 16 height 16
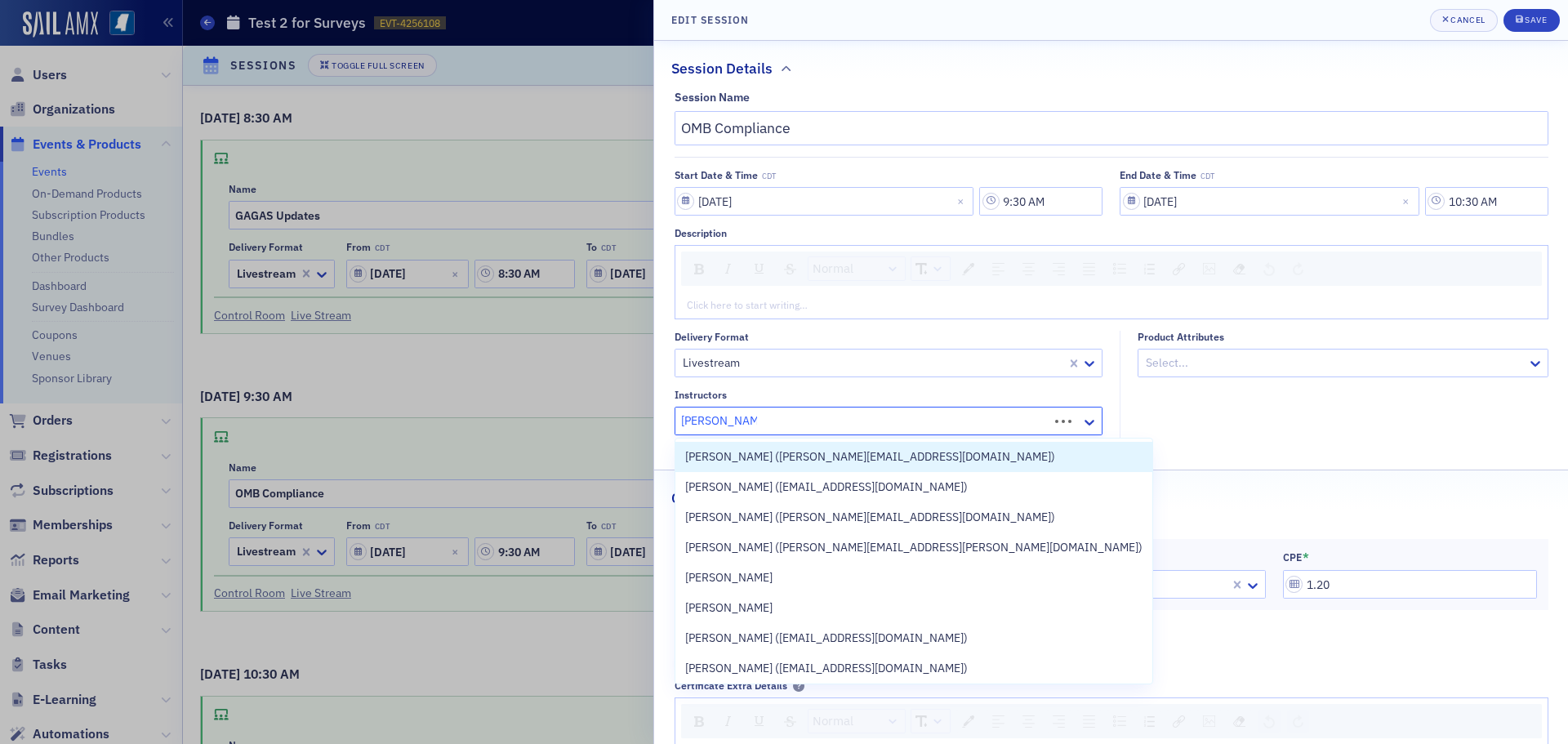
type input "[PERSON_NAME]"
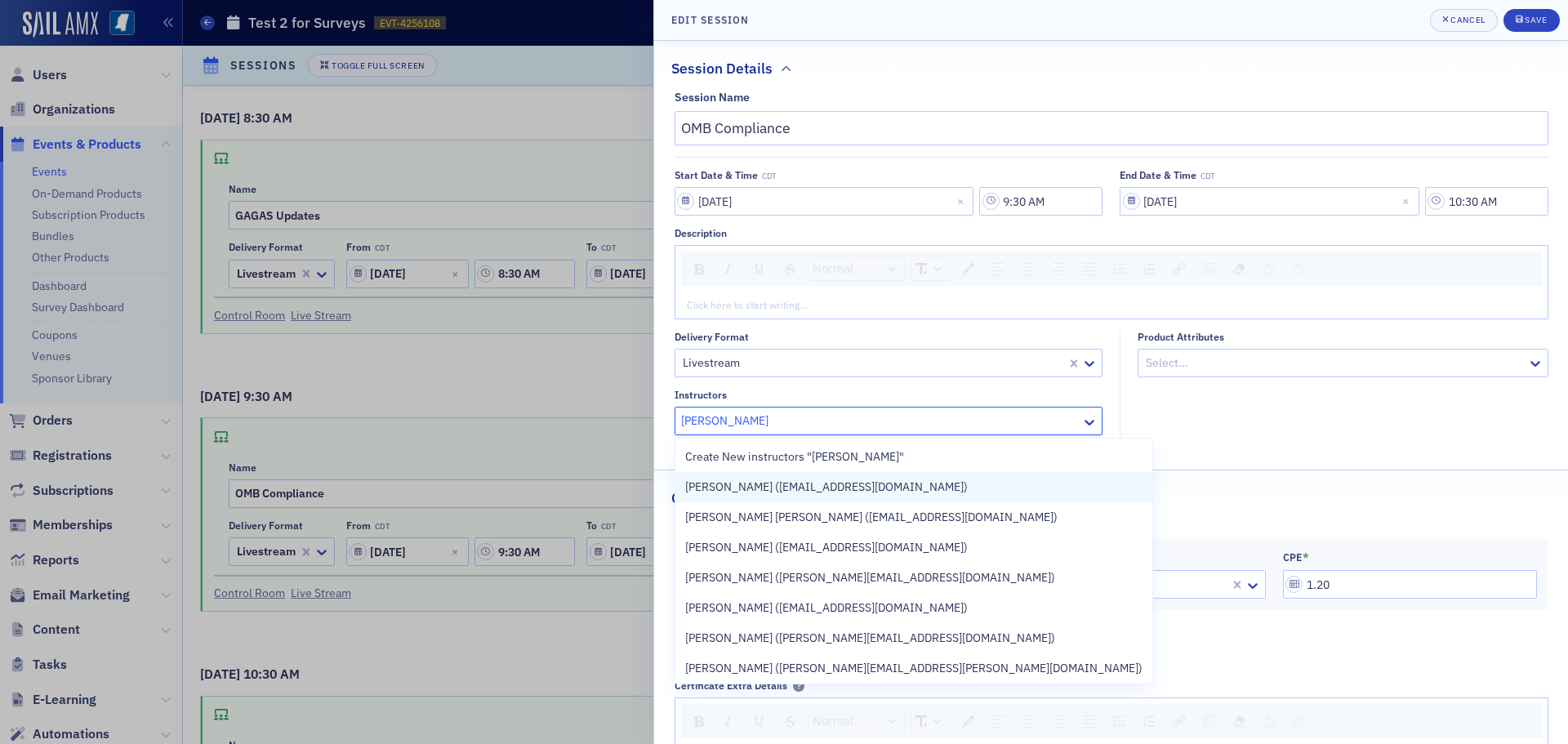
click at [905, 489] on span "[PERSON_NAME] ([EMAIL_ADDRESS][DOMAIN_NAME])" at bounding box center [826, 487] width 283 height 17
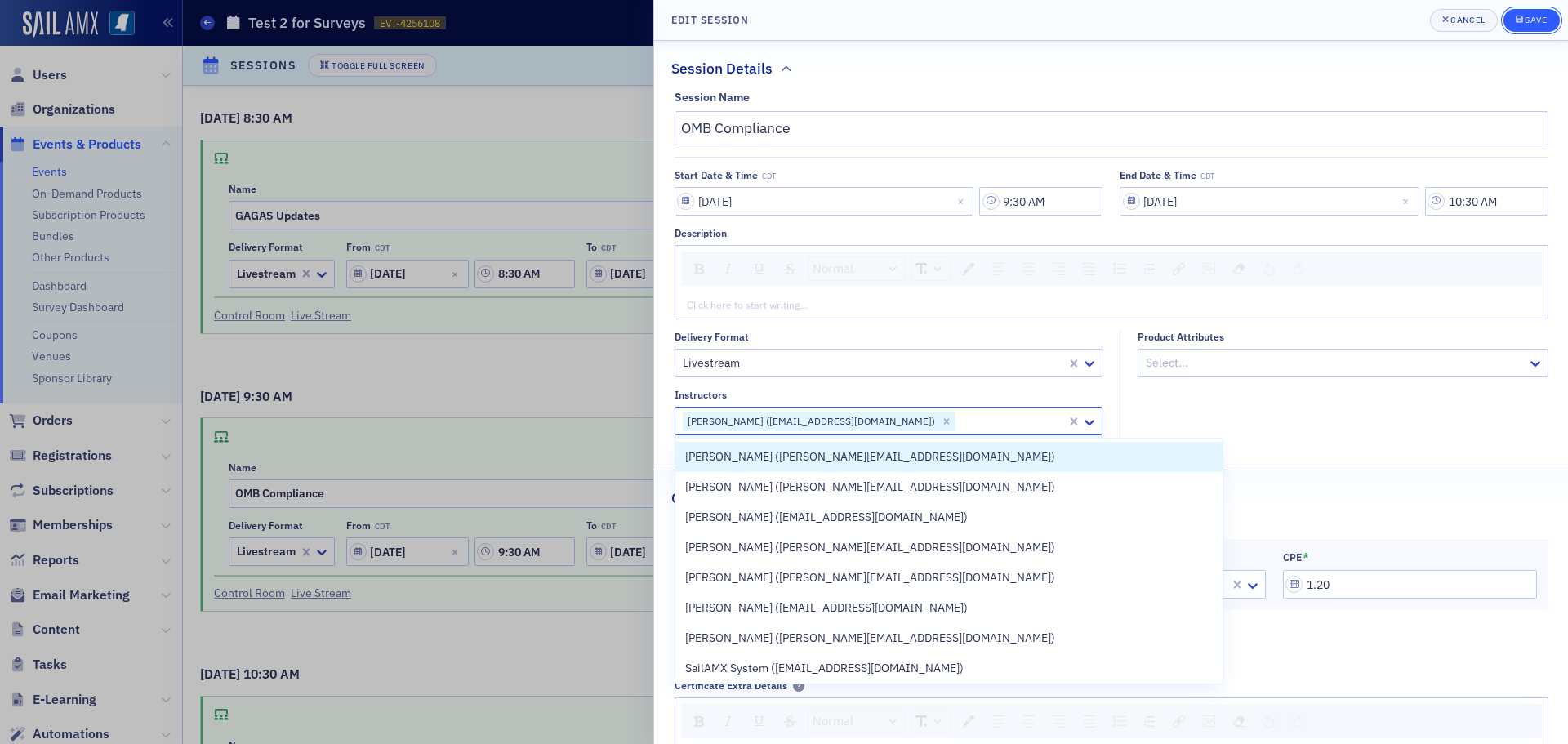
click at [1523, 24] on div "submit" at bounding box center [1521, 20] width 10 height 13
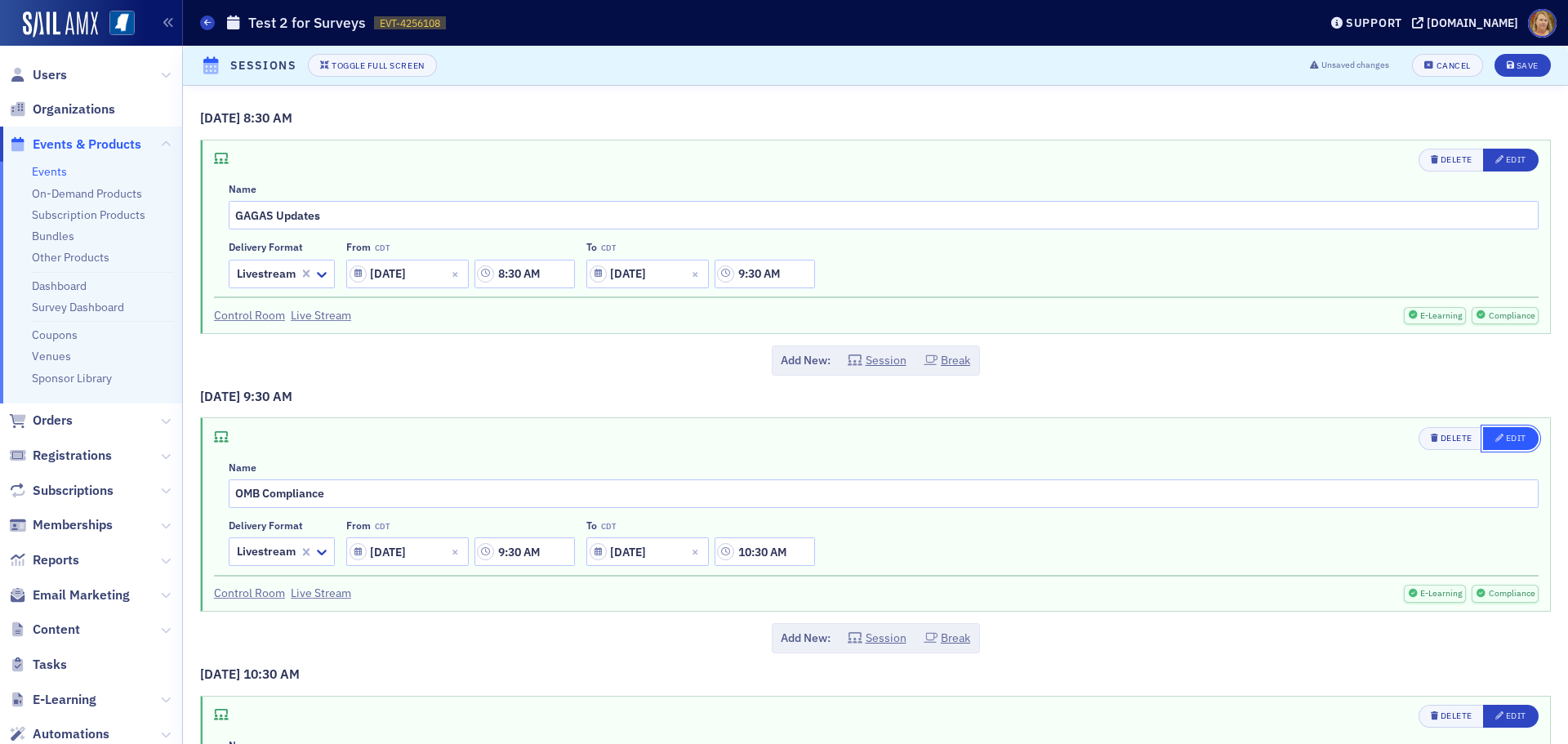
click at [1515, 441] on button "Edit" at bounding box center [1511, 438] width 55 height 23
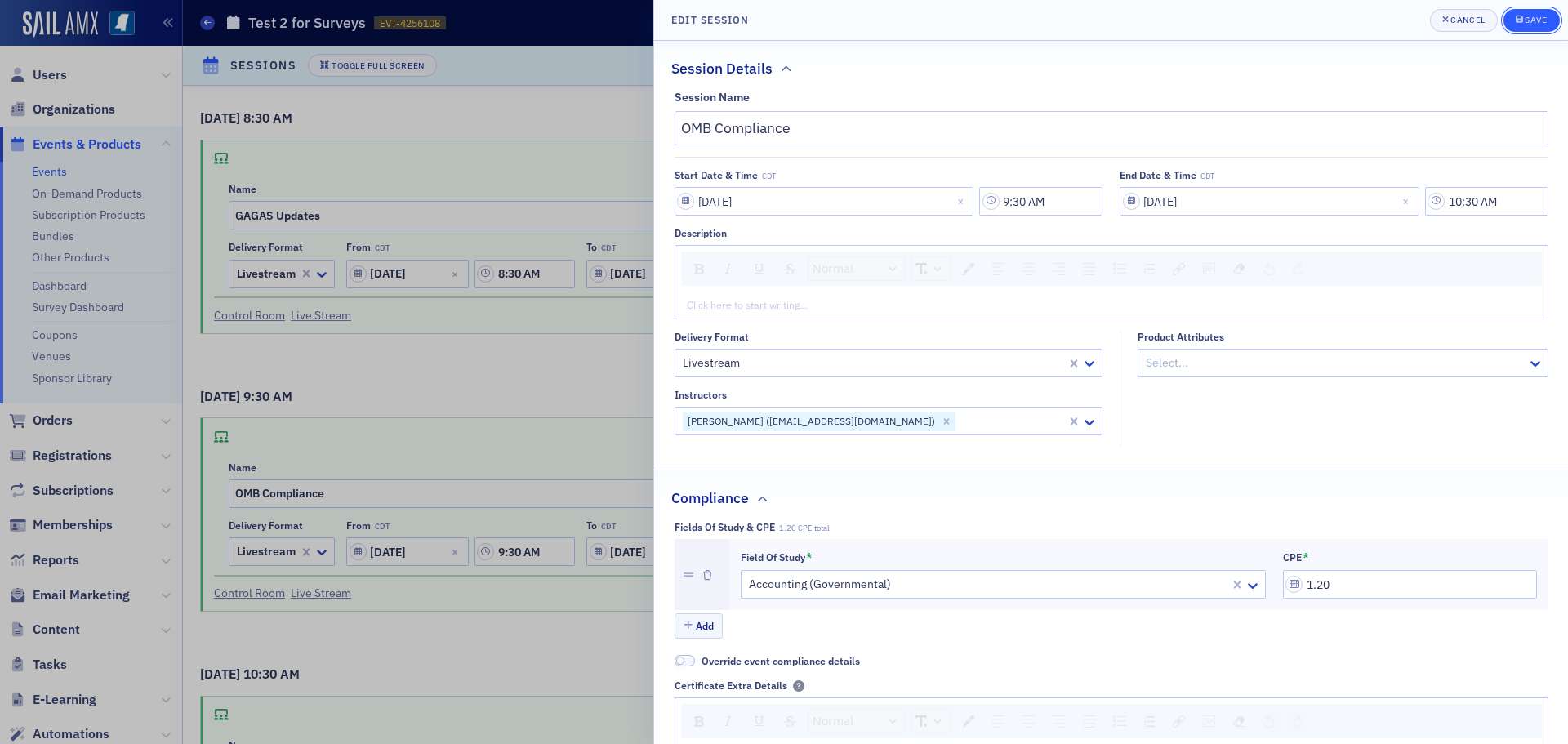
click at [1525, 23] on div "Save" at bounding box center [1536, 20] width 22 height 9
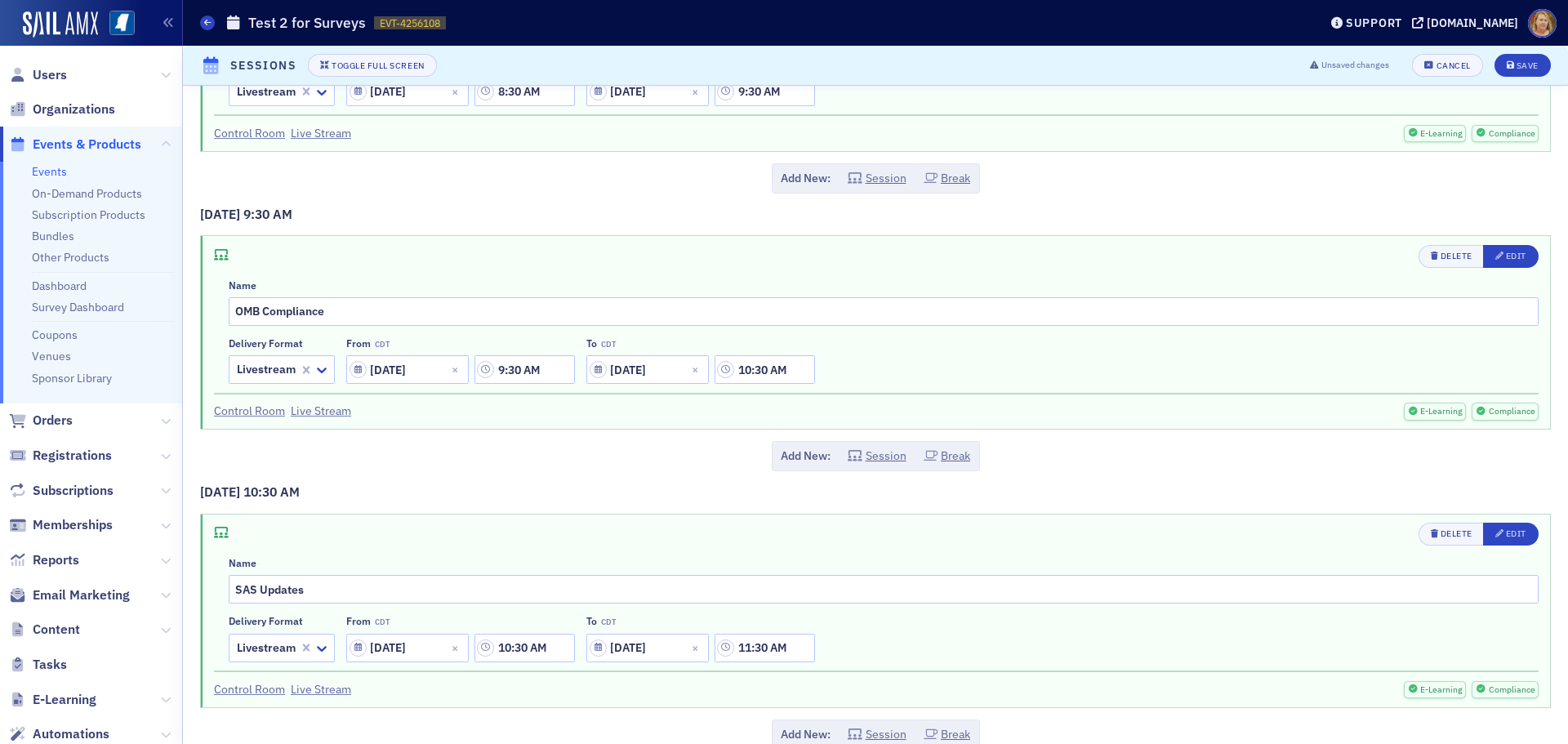
scroll to position [211, 0]
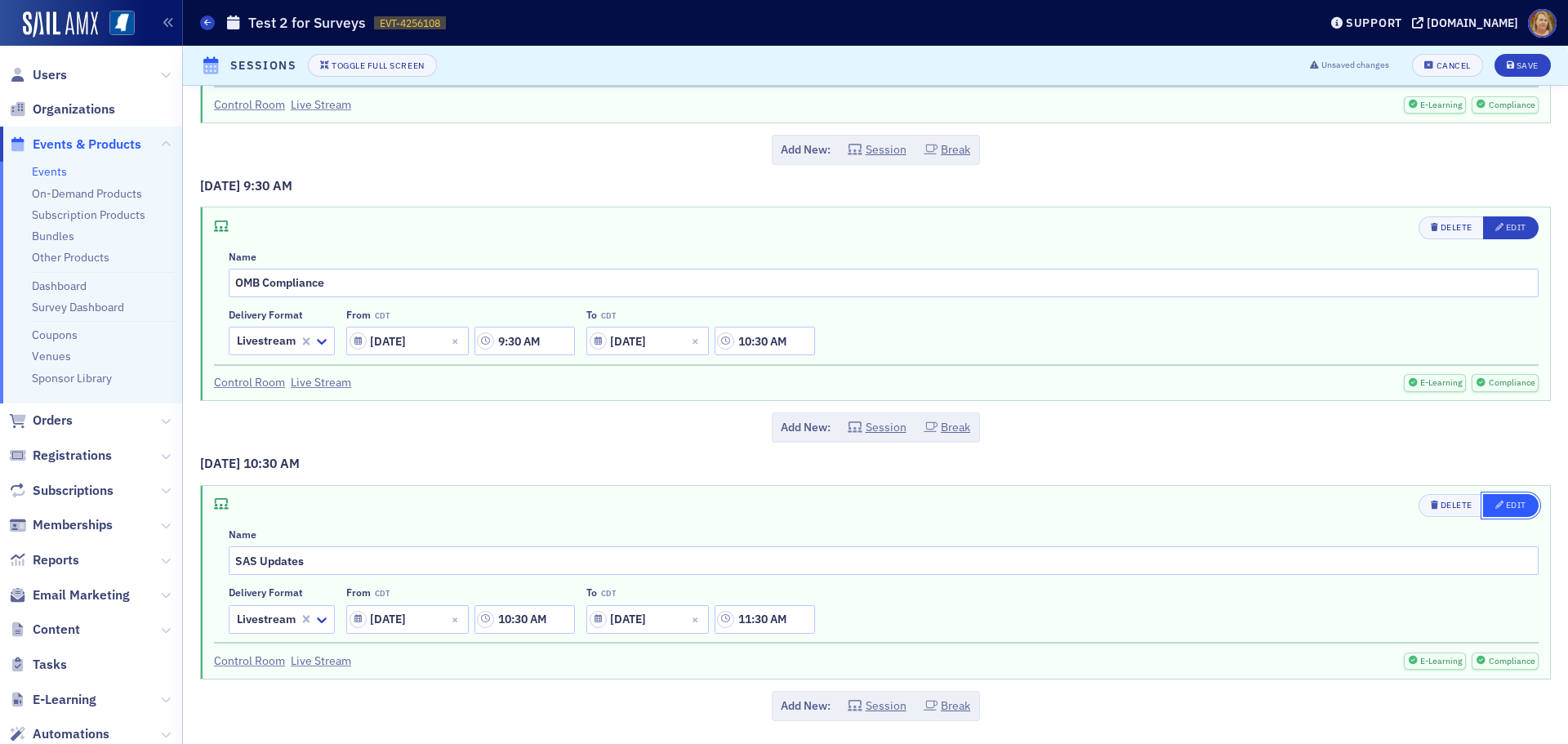
click at [1506, 502] on div "Edit" at bounding box center [1516, 505] width 20 height 9
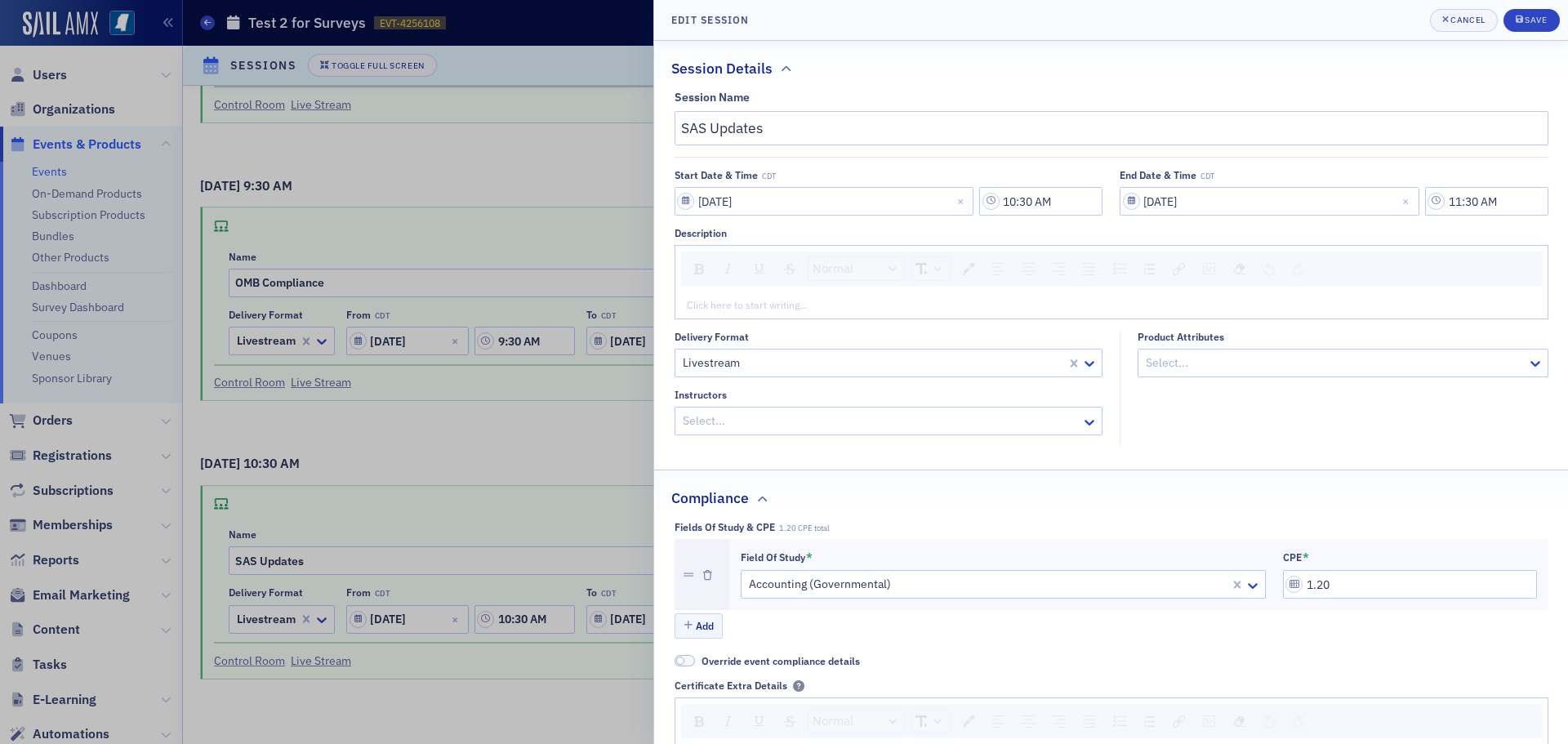
click at [1022, 419] on div at bounding box center [881, 421] width 400 height 20
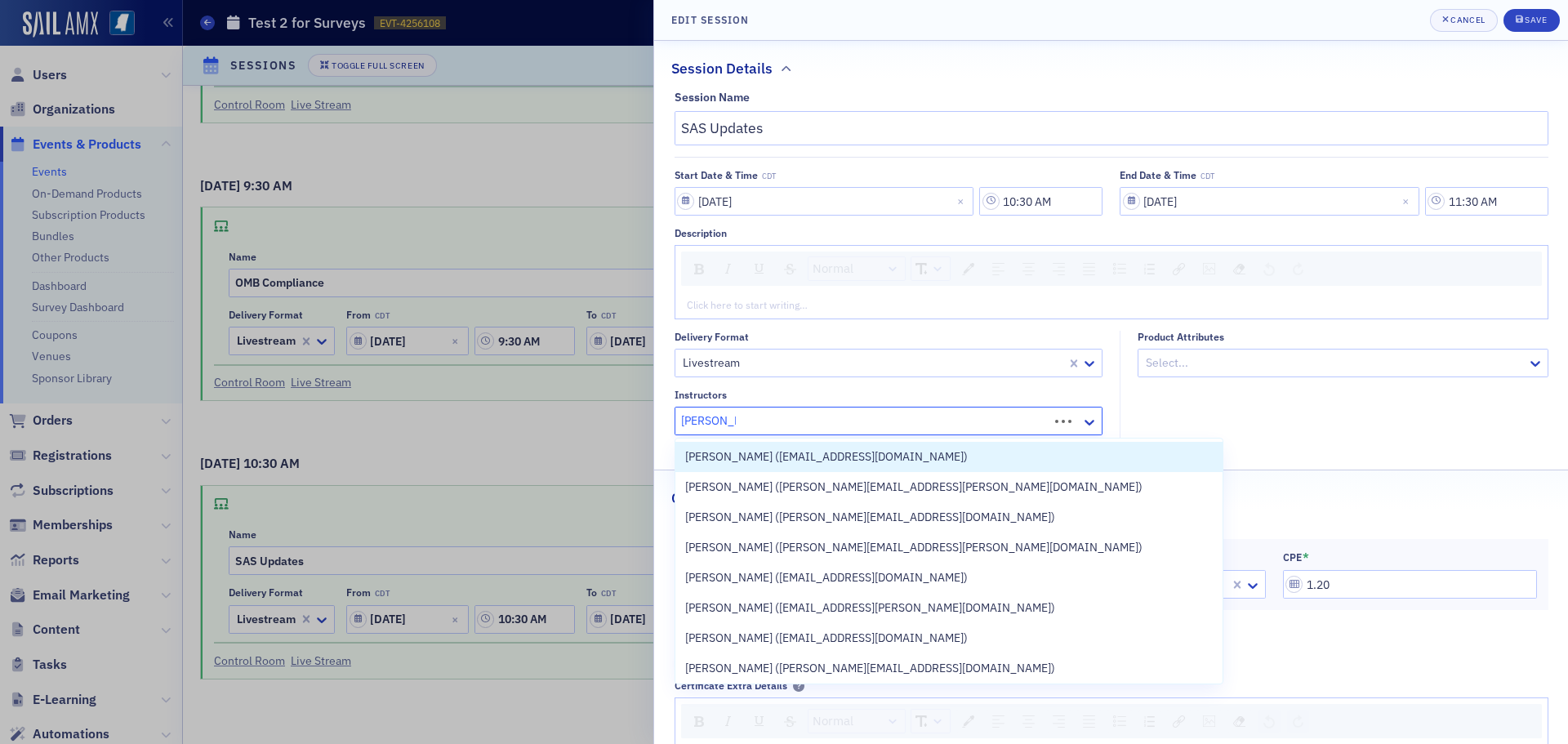
type input "[PERSON_NAME]"
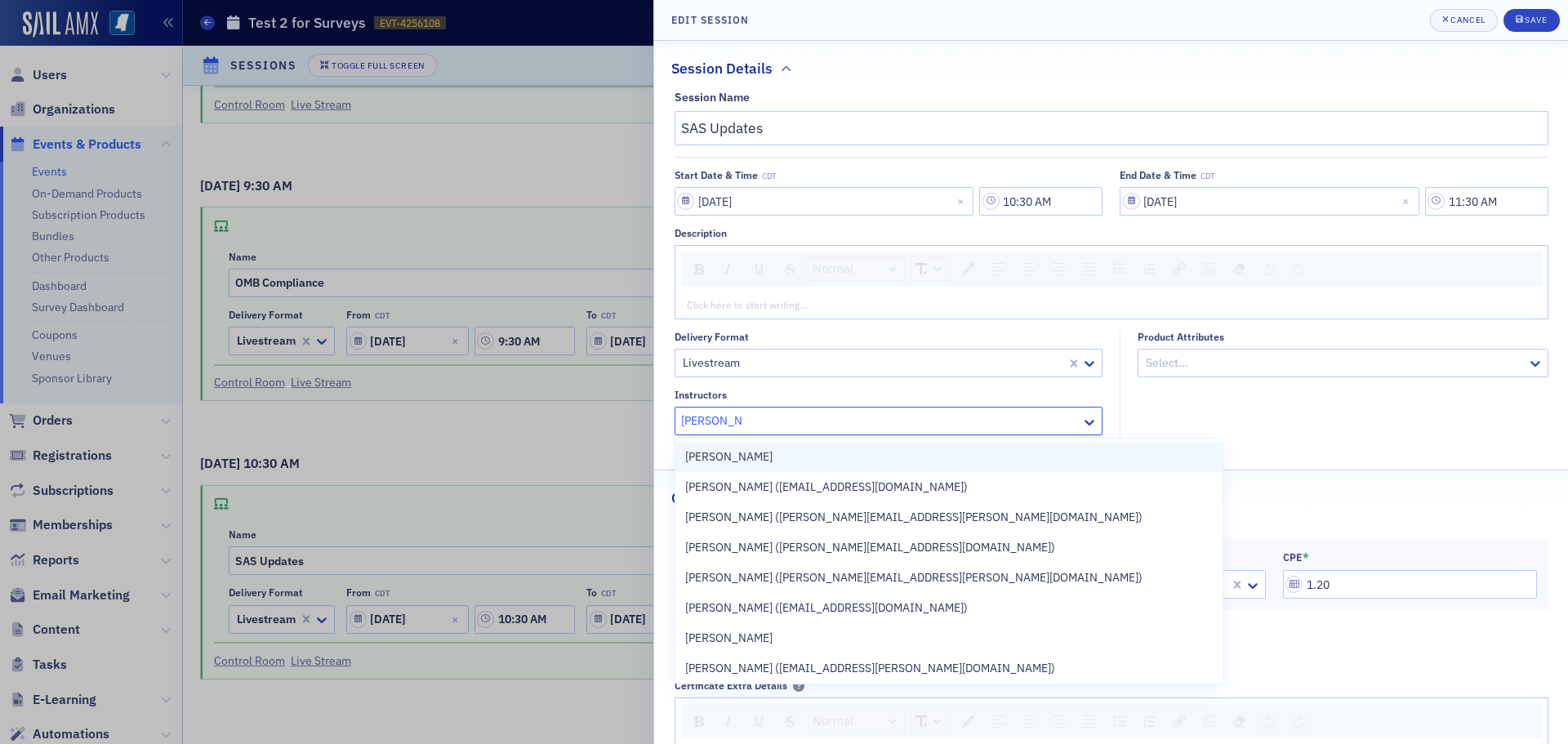
click at [967, 464] on div "[PERSON_NAME]" at bounding box center [948, 457] width 528 height 17
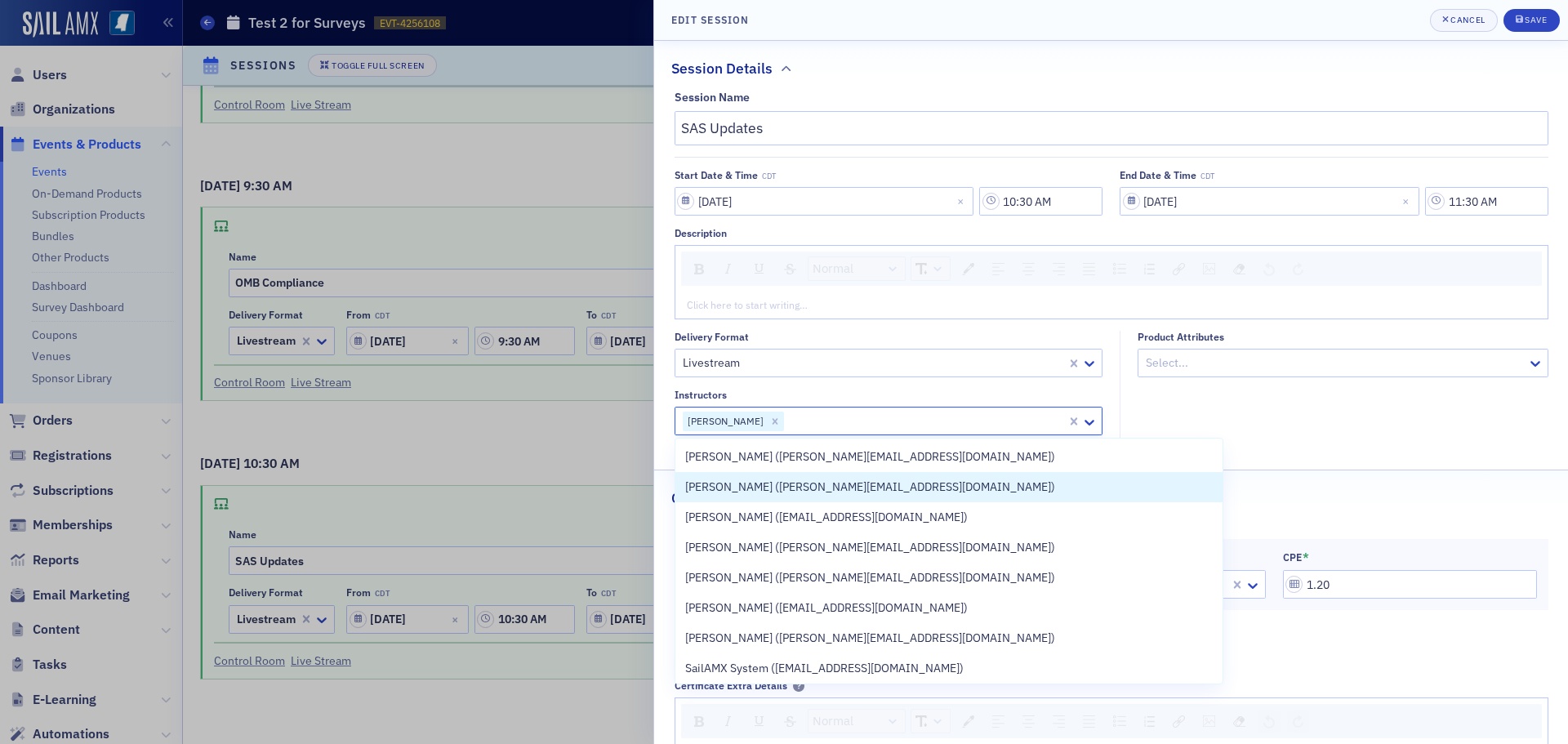
click at [1115, 490] on div "Compliance" at bounding box center [1111, 490] width 879 height 38
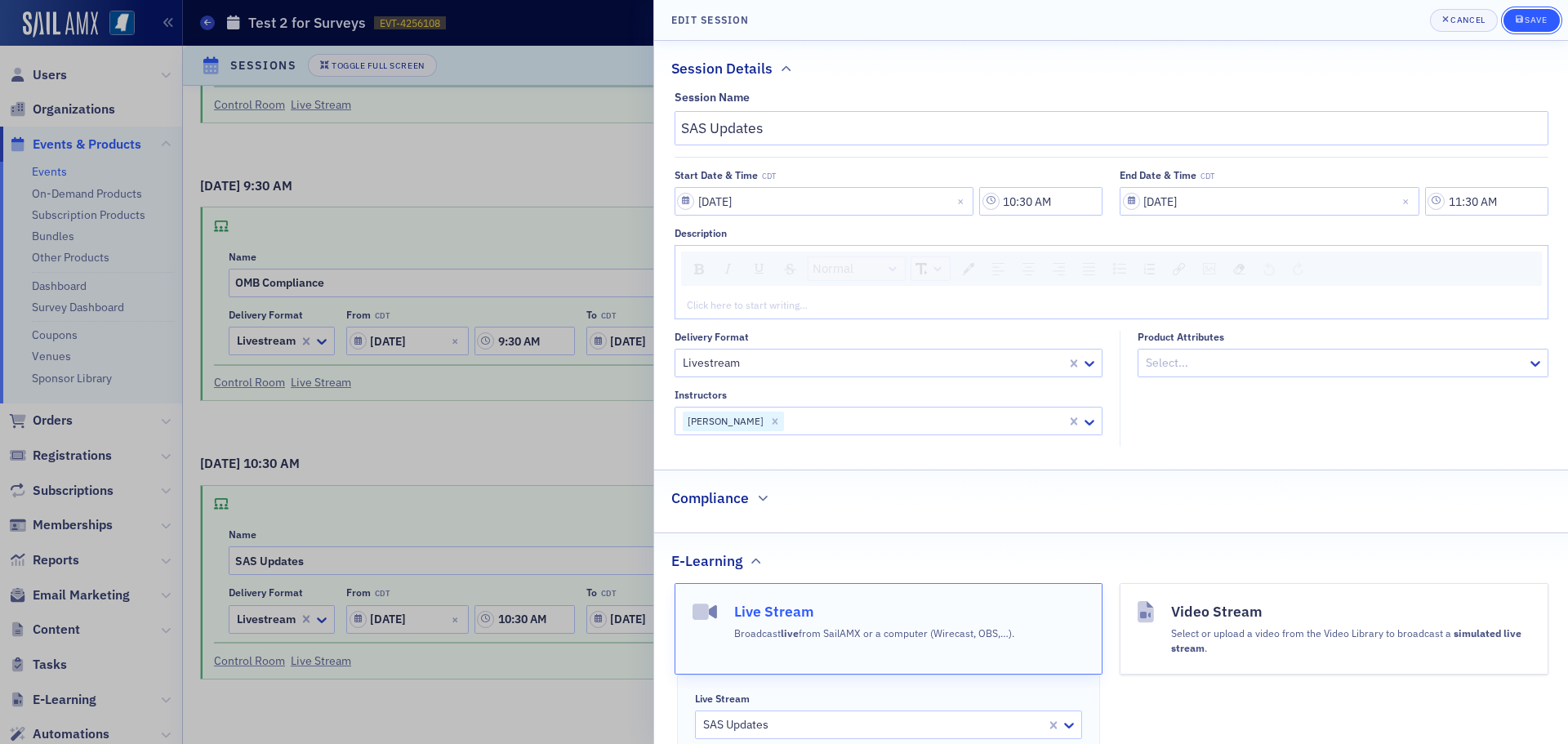
click at [1530, 23] on div "Save" at bounding box center [1536, 20] width 22 height 9
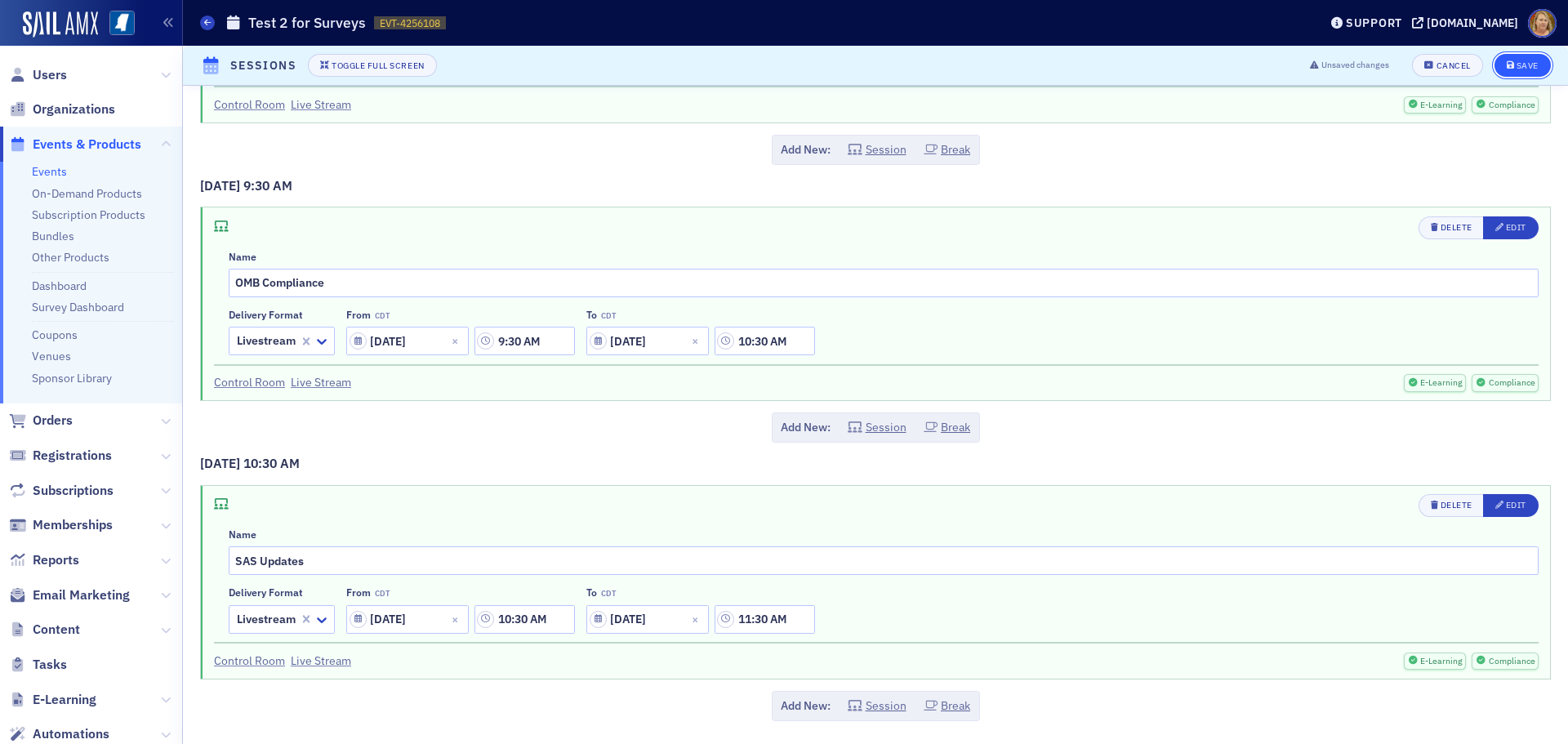
click at [1517, 67] on div "Save" at bounding box center [1528, 65] width 22 height 9
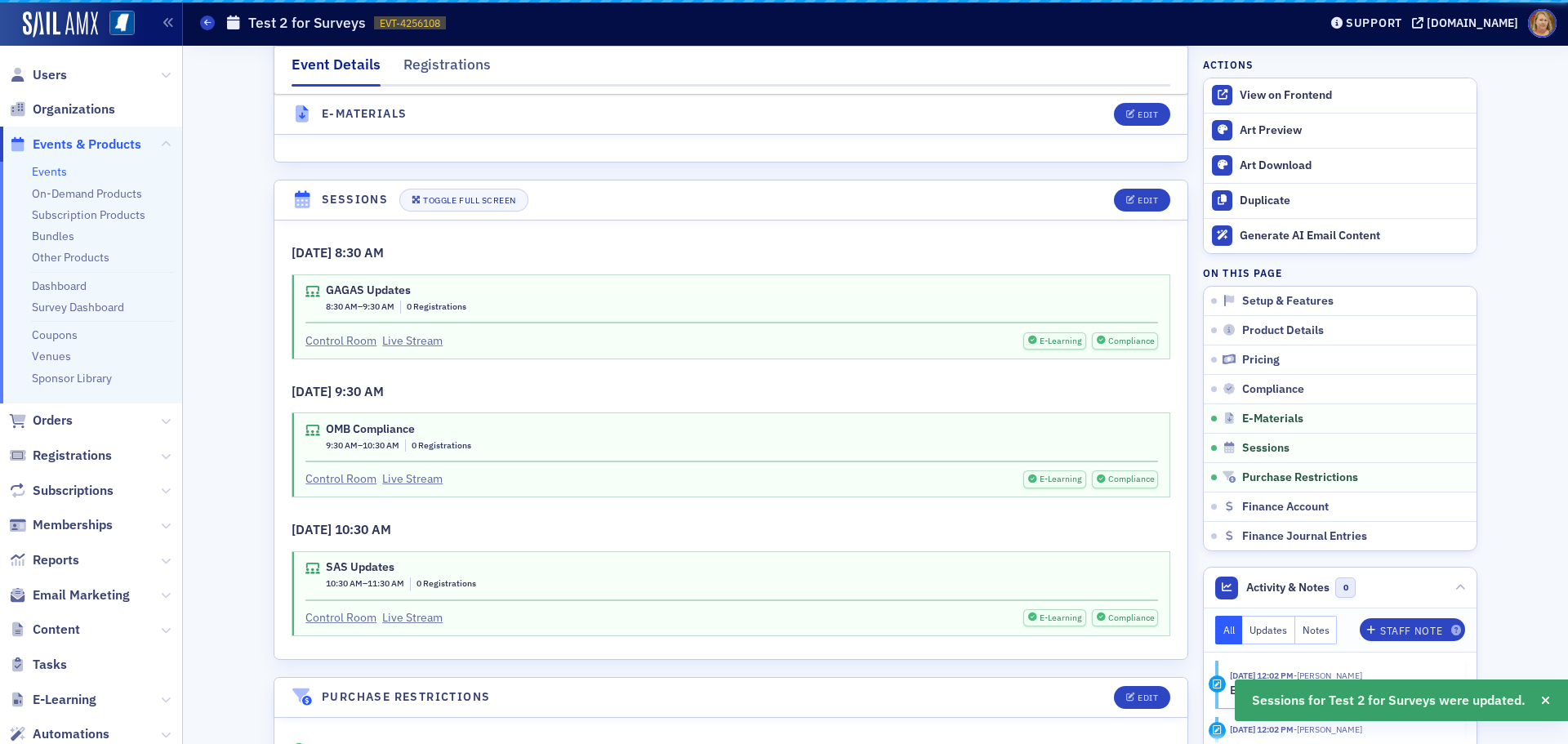
scroll to position [2352, 0]
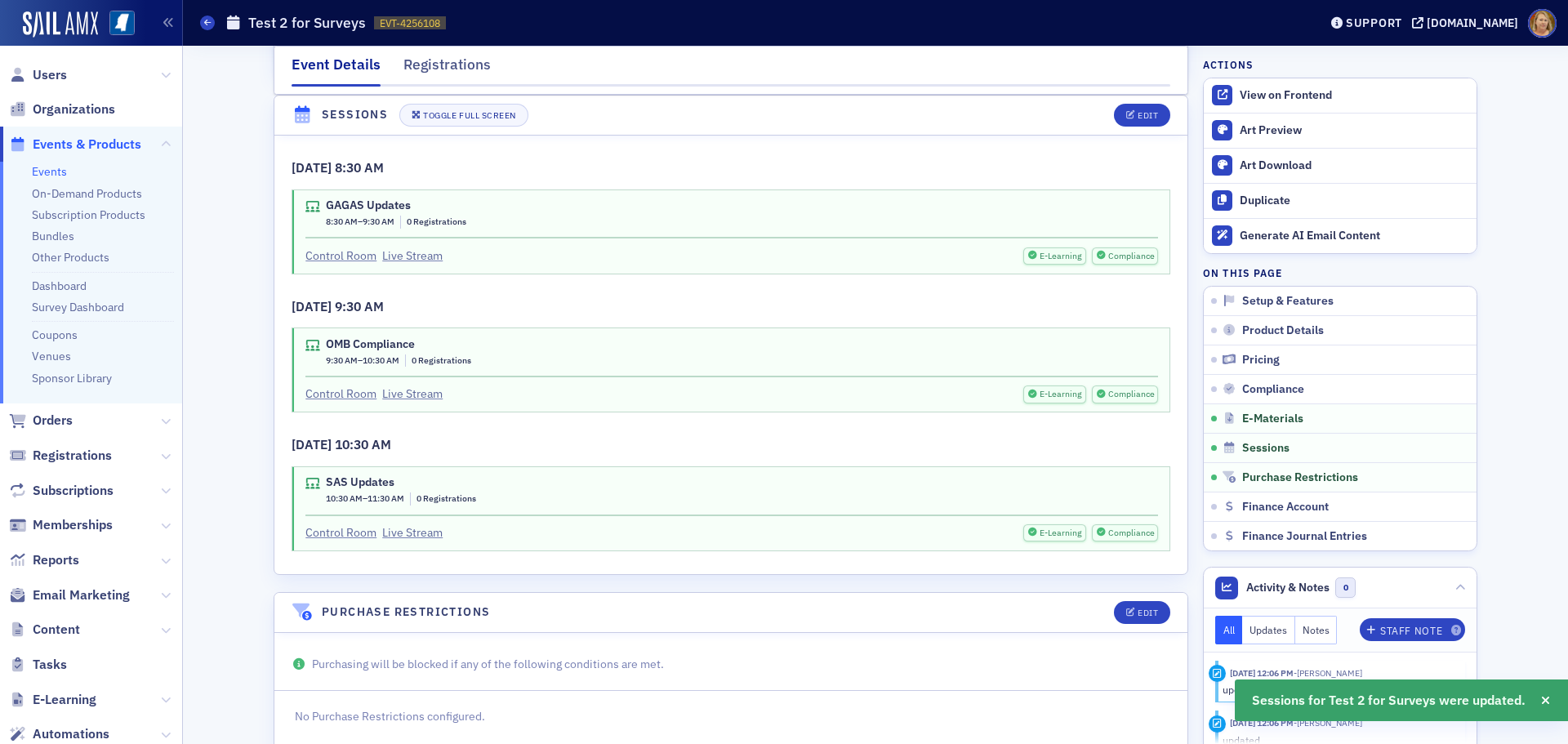
click at [125, 140] on span "Events & Products" at bounding box center [87, 144] width 109 height 18
